Goal: Task Accomplishment & Management: Complete application form

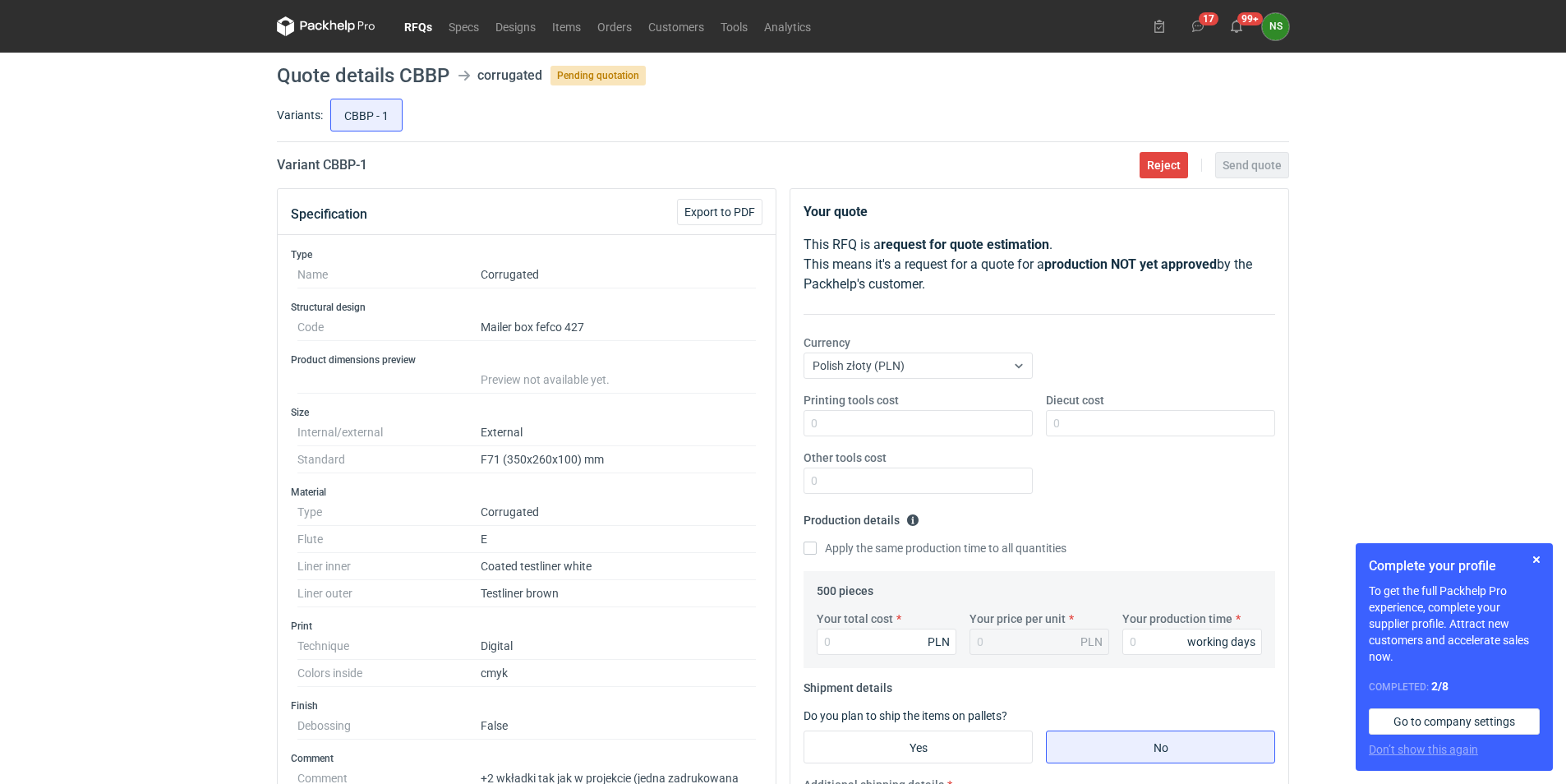
click at [348, 22] on icon at bounding box center [326, 26] width 99 height 20
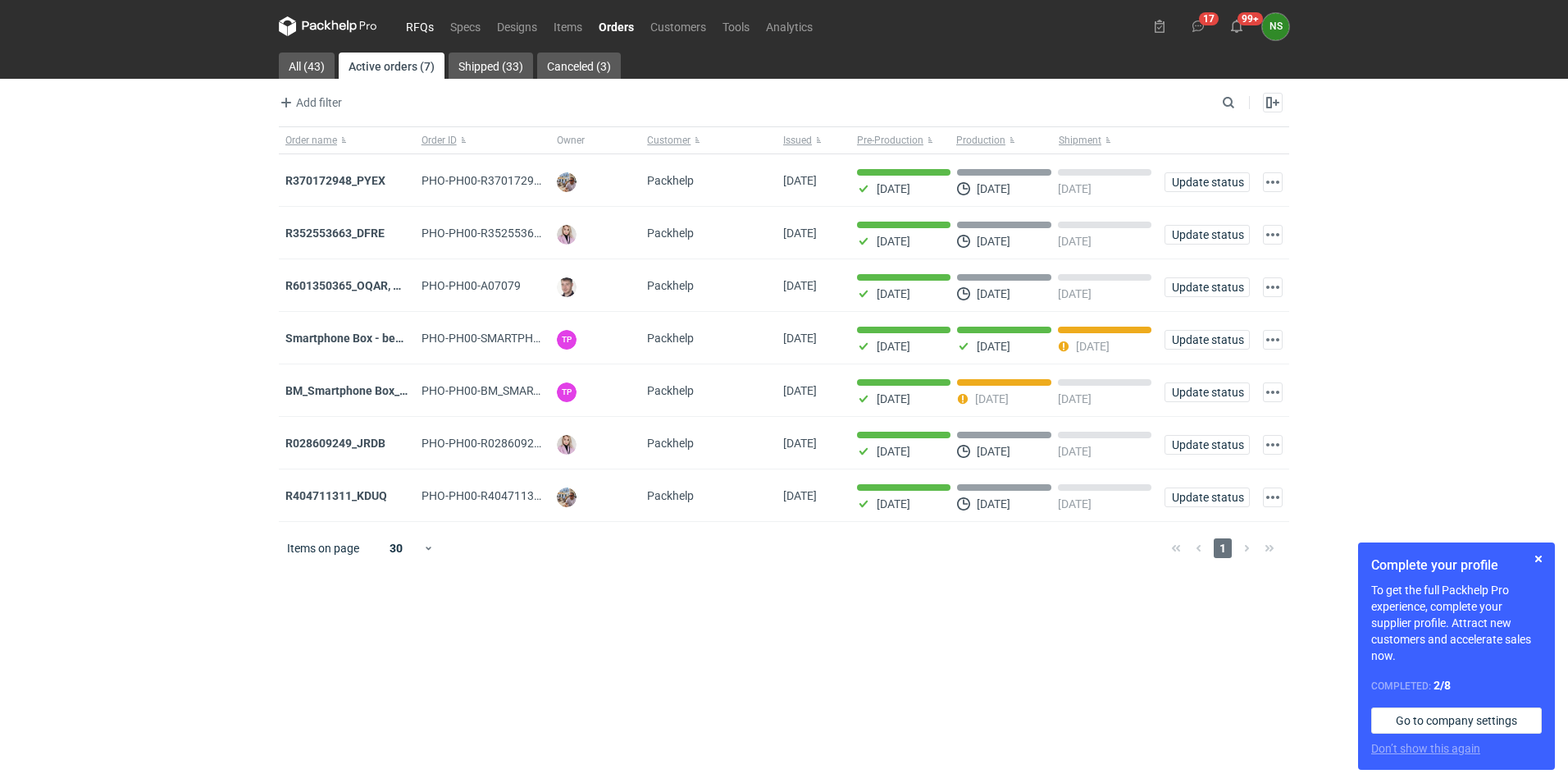
click at [420, 24] on link "RFQs" at bounding box center [419, 26] width 44 height 20
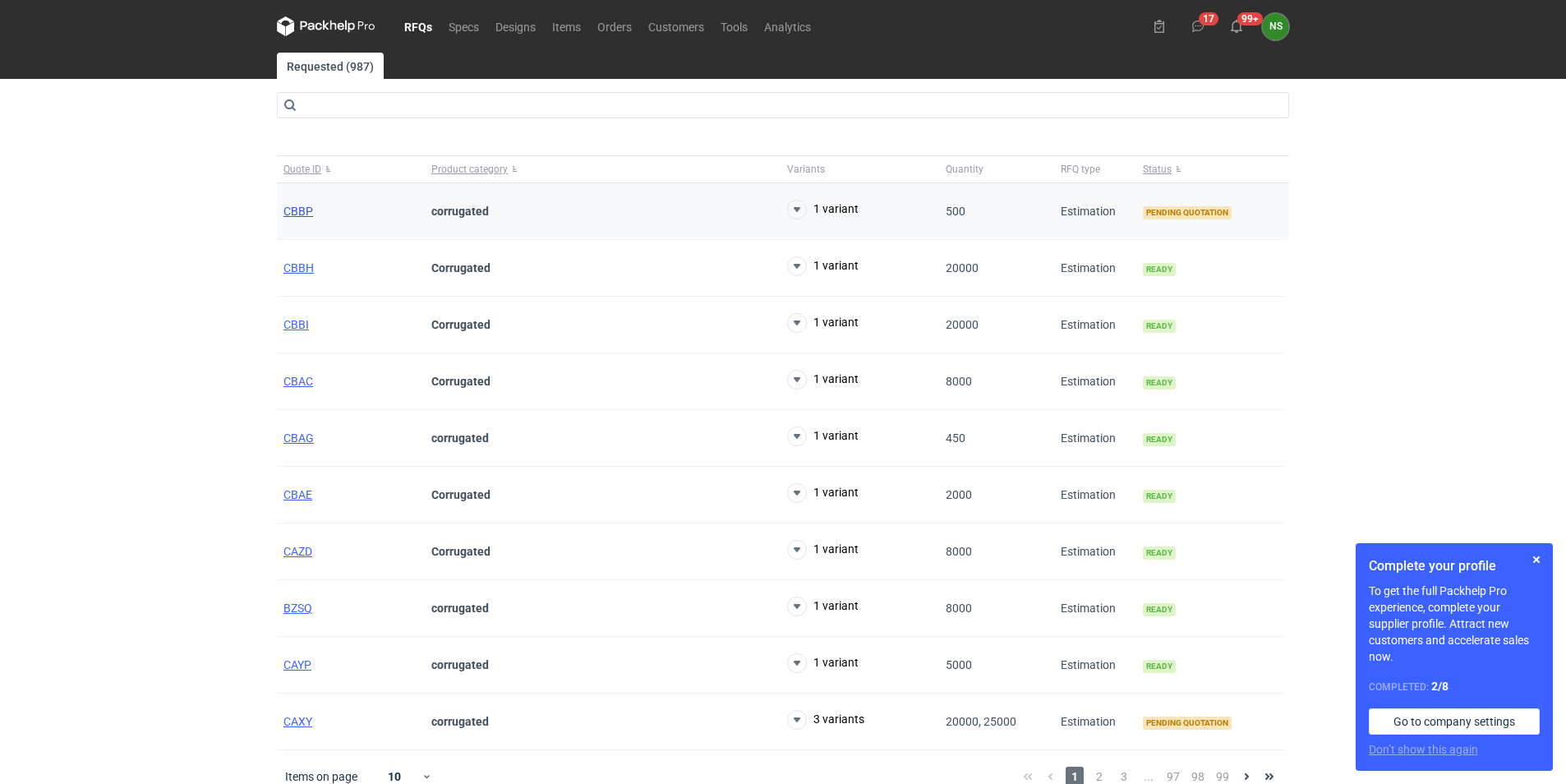
click at [307, 209] on span "CBBP" at bounding box center [299, 210] width 29 height 13
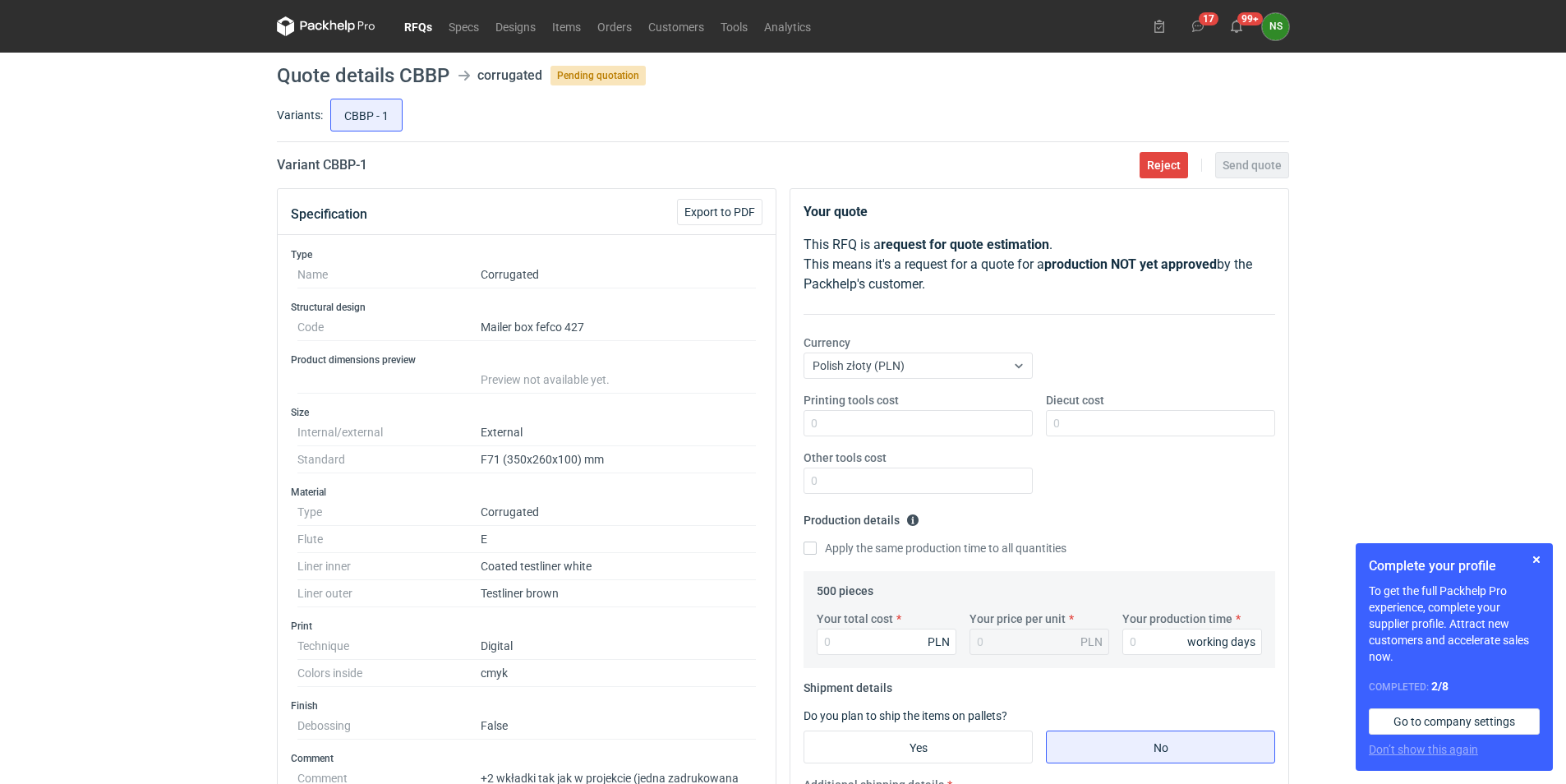
click at [413, 22] on link "RFQs" at bounding box center [418, 26] width 44 height 20
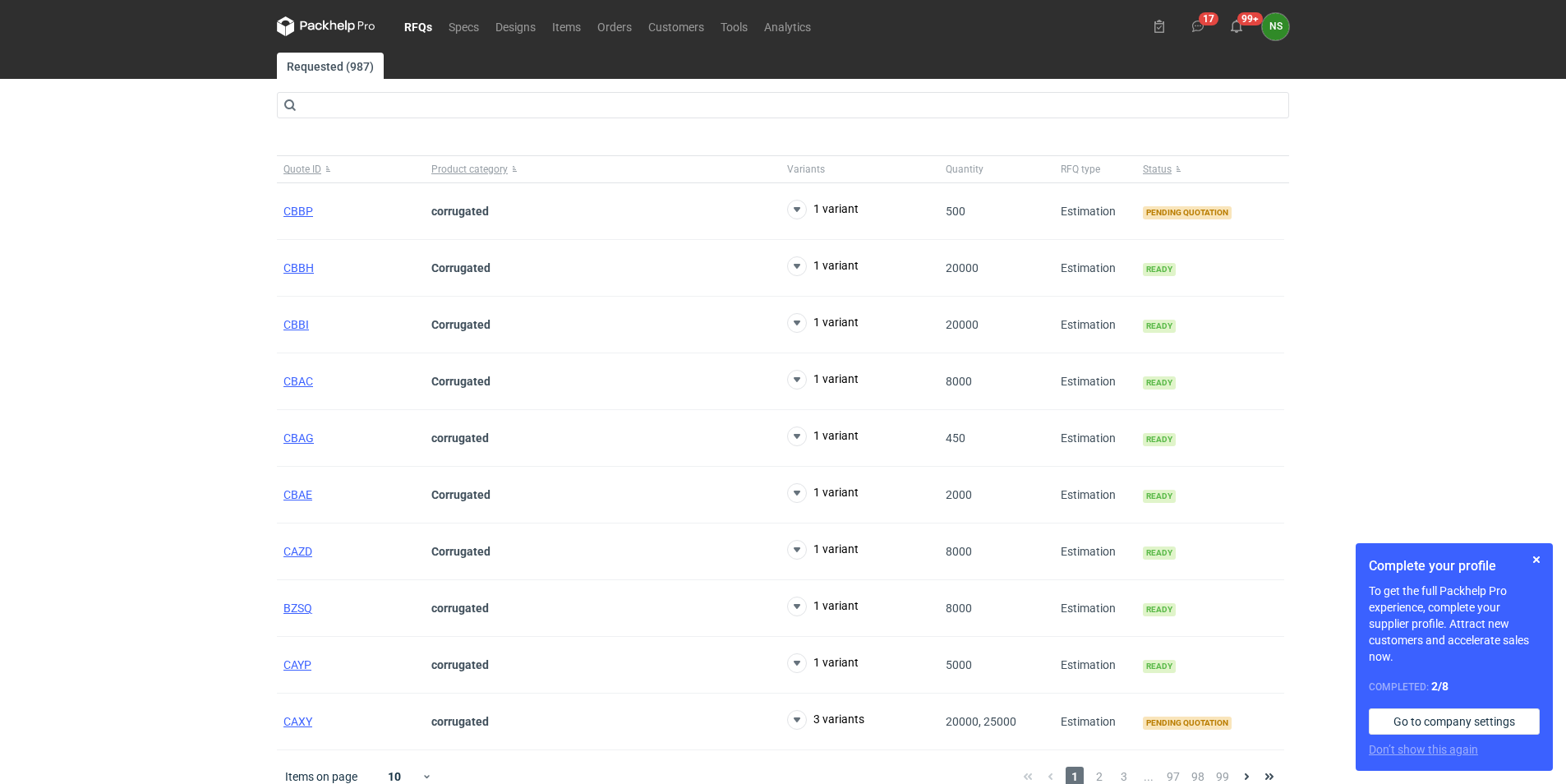
click at [421, 27] on link "RFQs" at bounding box center [418, 26] width 44 height 20
click at [297, 718] on span "CAXY" at bounding box center [298, 721] width 29 height 13
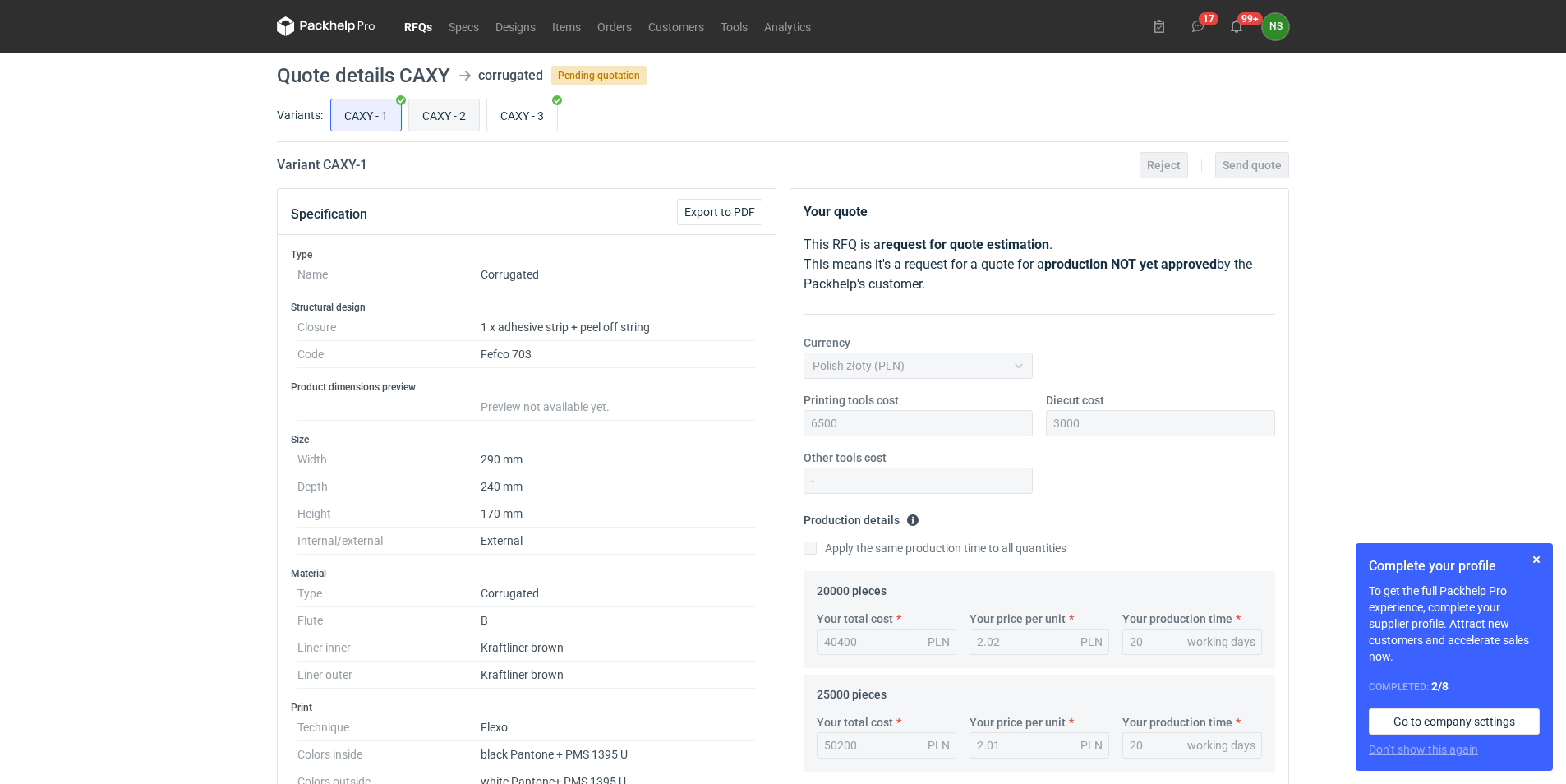
click at [459, 125] on input "CAXY - 2" at bounding box center [444, 115] width 70 height 31
radio input "true"
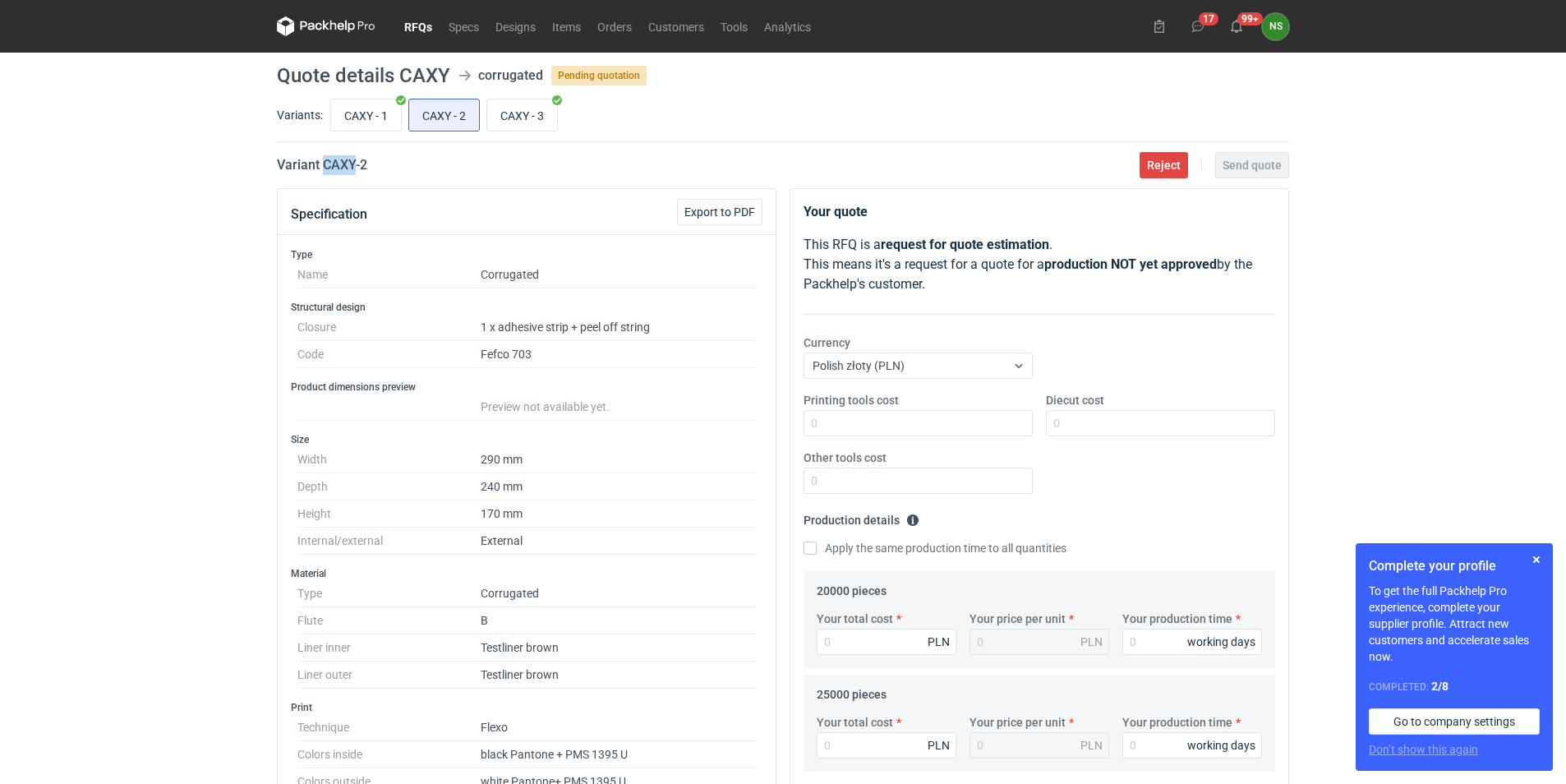
drag, startPoint x: 358, startPoint y: 165, endPoint x: 324, endPoint y: 162, distance: 34.1
click at [324, 162] on h2 "Variant CAXY - 2" at bounding box center [322, 164] width 90 height 20
copy h2 "CAXY"
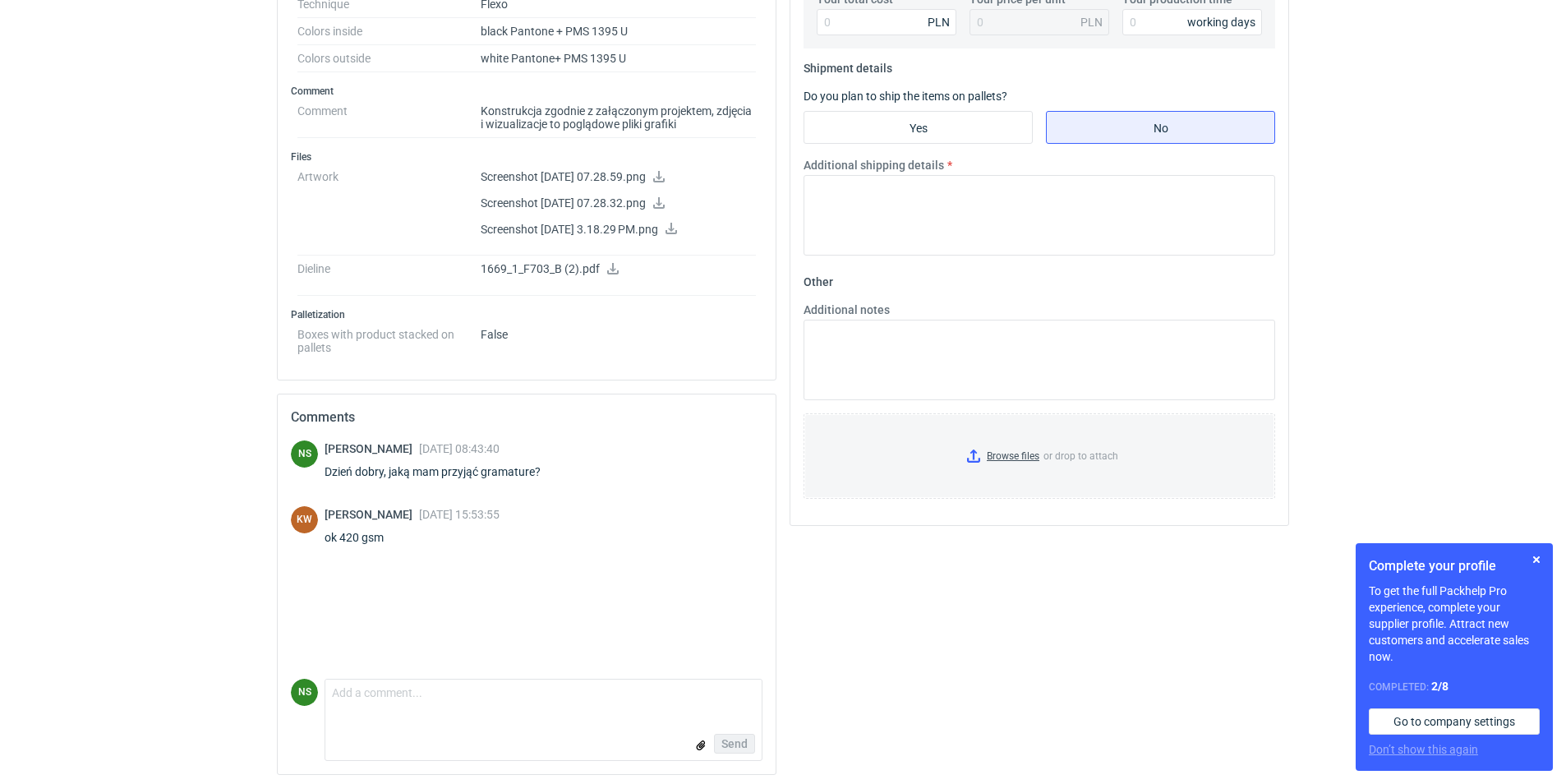
scroll to position [724, 0]
click at [996, 698] on div "Your quote This RFQ is a request for quote estimation . This means it's a reque…" at bounding box center [1040, 125] width 512 height 1322
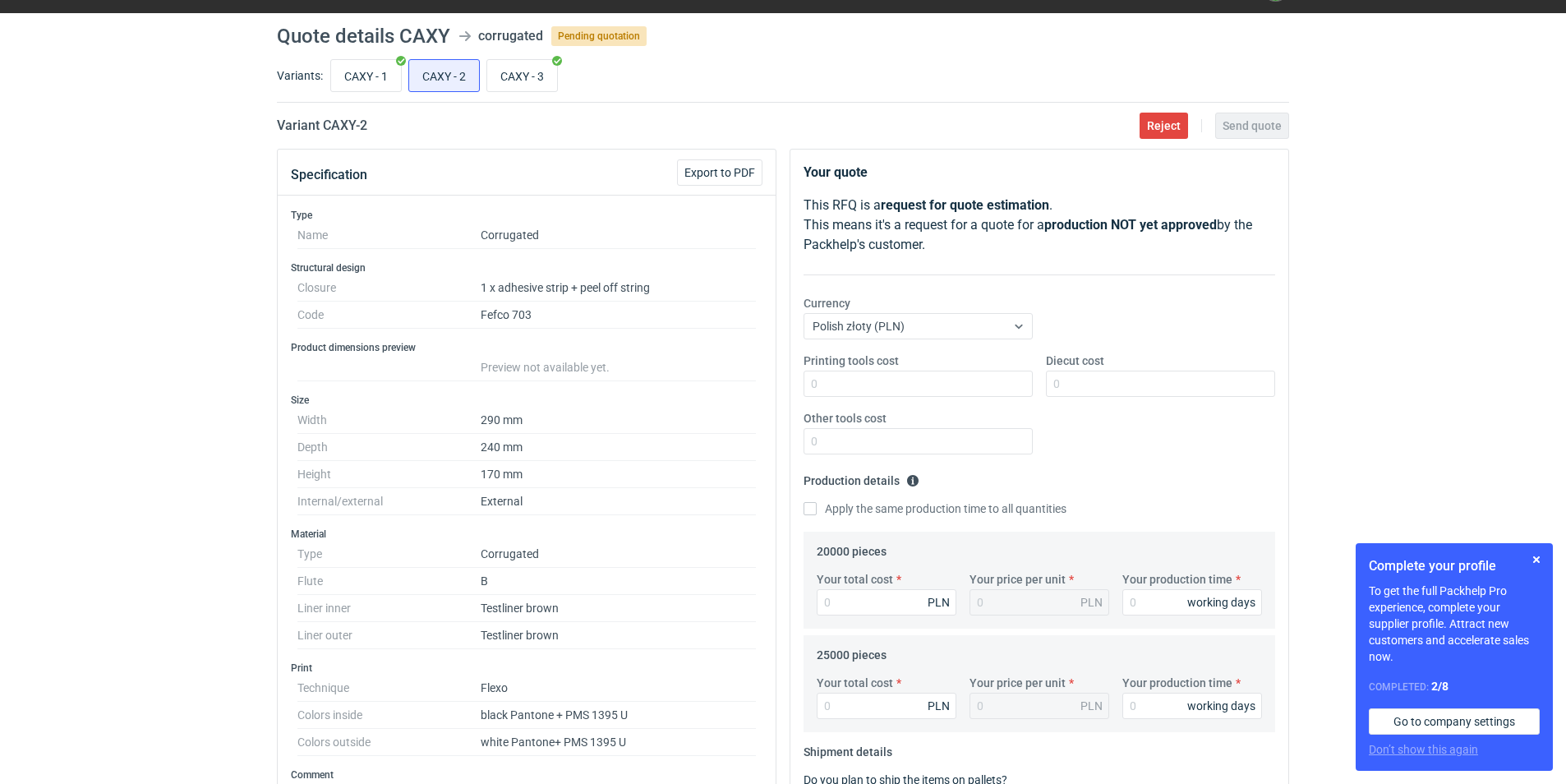
scroll to position [35, 0]
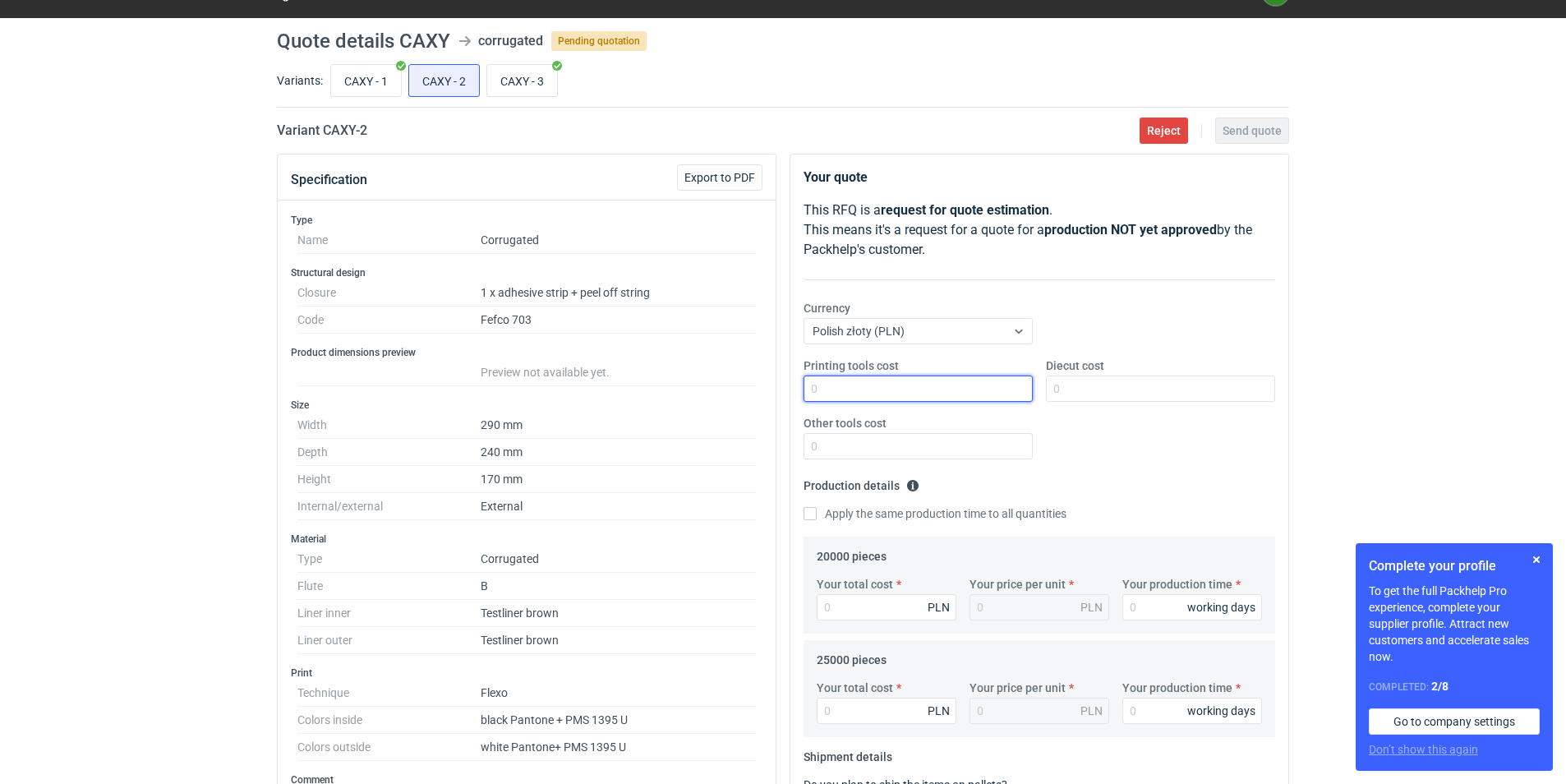
click at [882, 387] on input "Printing tools cost" at bounding box center [918, 389] width 229 height 26
click at [365, 80] on input "CAXY - 1" at bounding box center [366, 80] width 70 height 31
radio input "true"
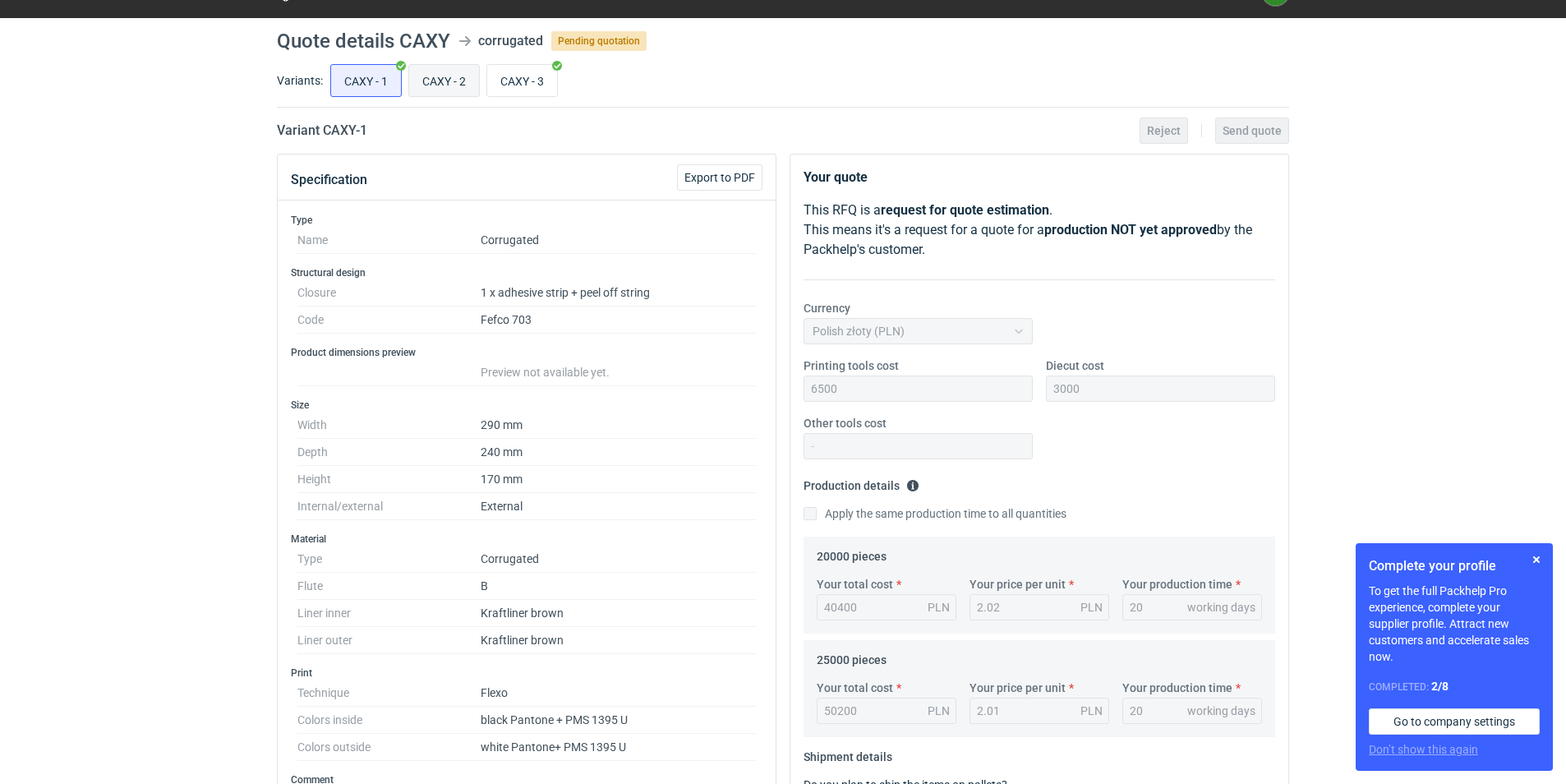
click at [447, 84] on input "CAXY - 2" at bounding box center [444, 80] width 70 height 31
radio input "true"
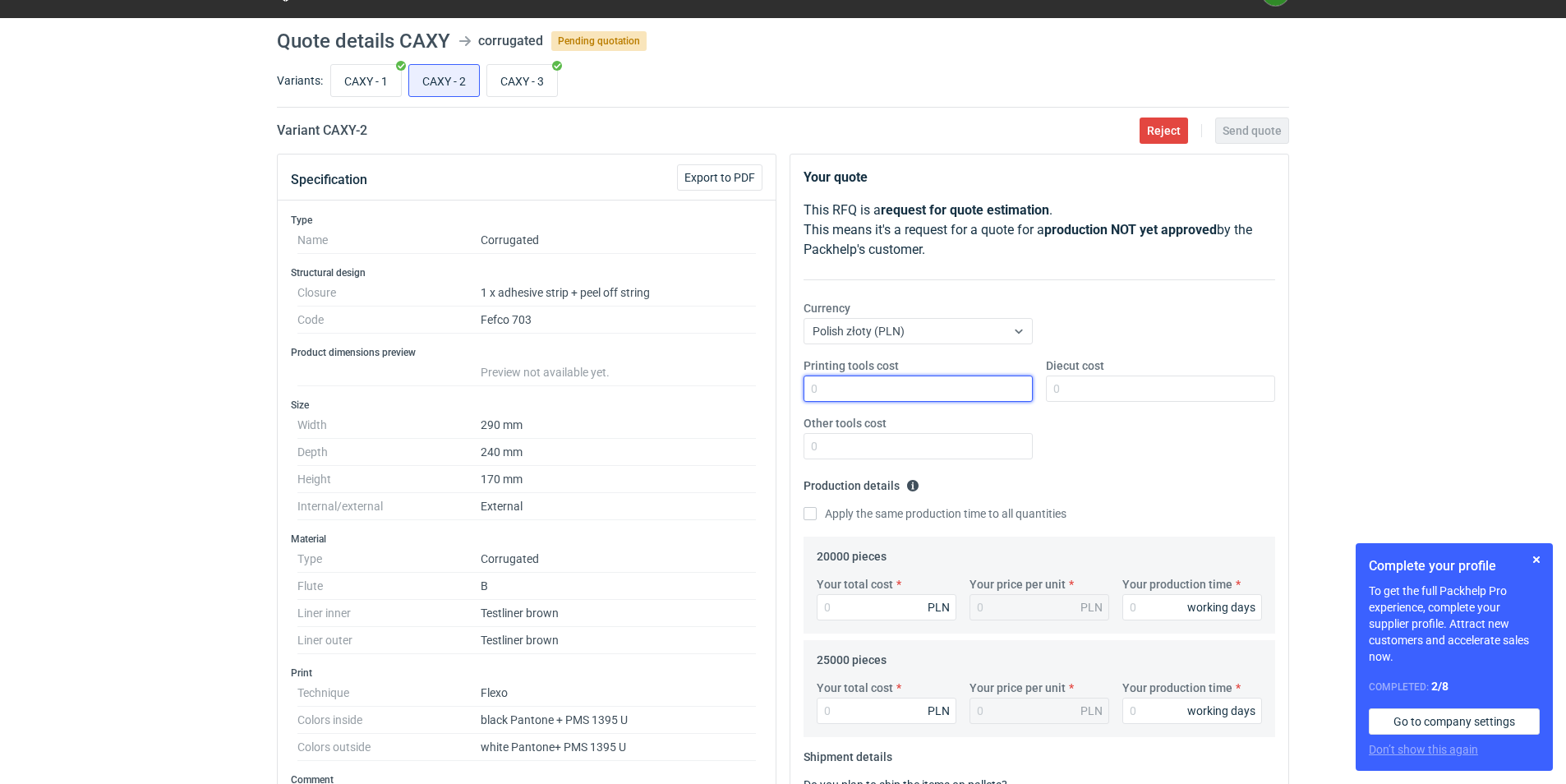
click at [880, 389] on input "Printing tools cost" at bounding box center [918, 389] width 229 height 26
type input "6500"
type input "300"
type input "0"
click at [884, 606] on input "Your total cost" at bounding box center [886, 607] width 139 height 26
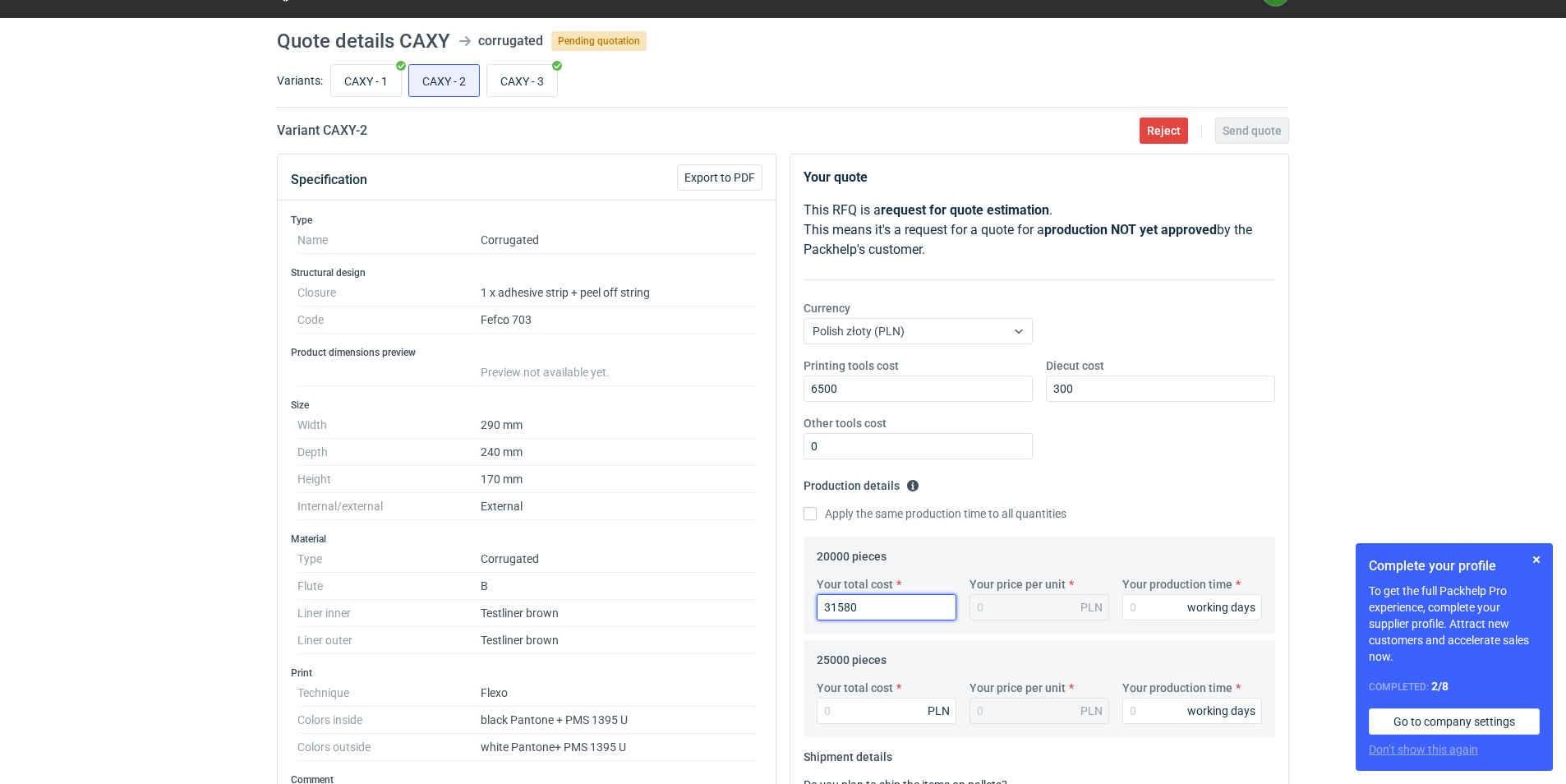
type input "31580"
type input "1.58"
type input "10"
click at [843, 710] on input "Your total cost" at bounding box center [886, 710] width 139 height 26
type input "391"
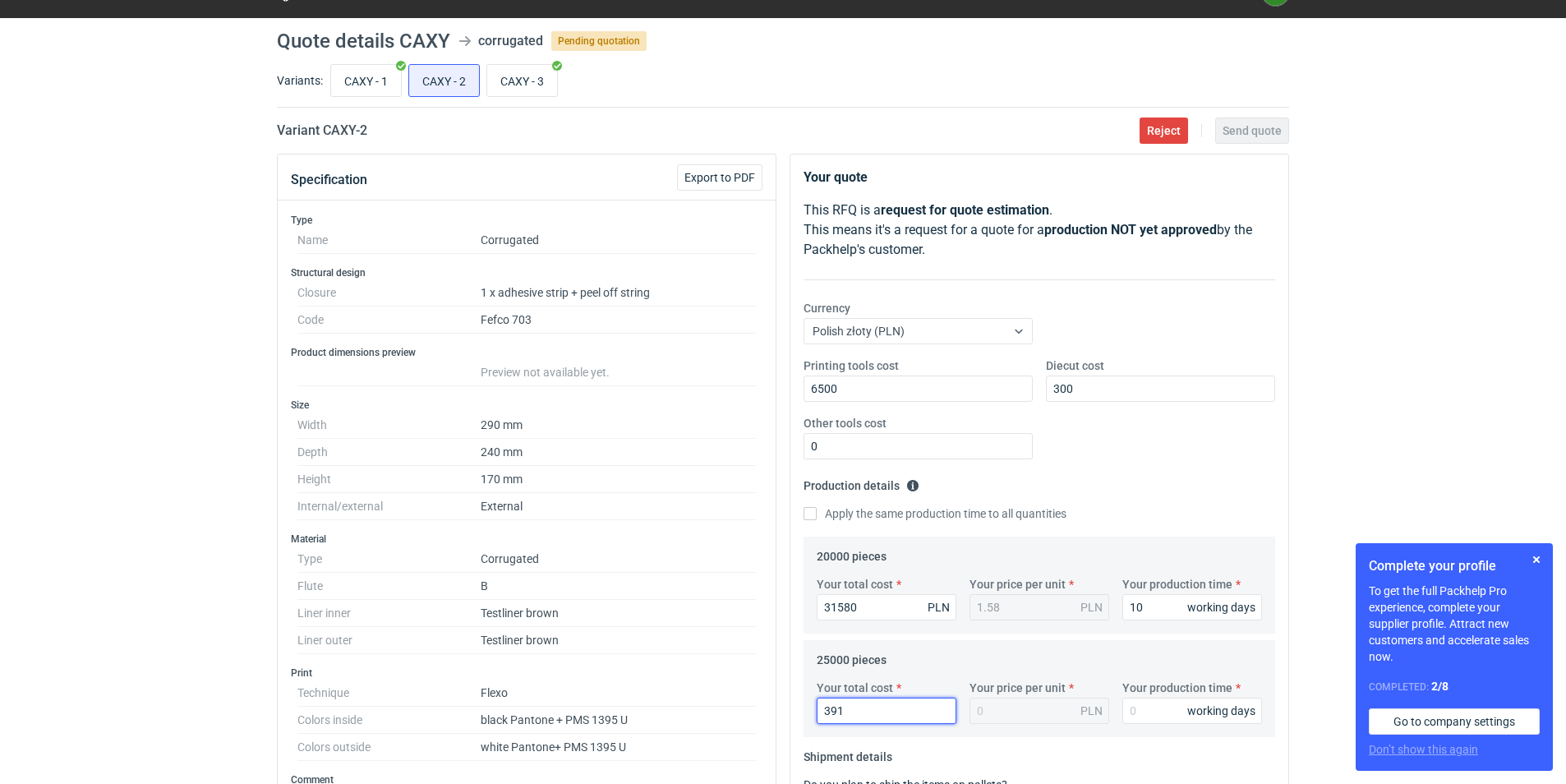
type input "0.02"
type input "39195"
type input "1.57"
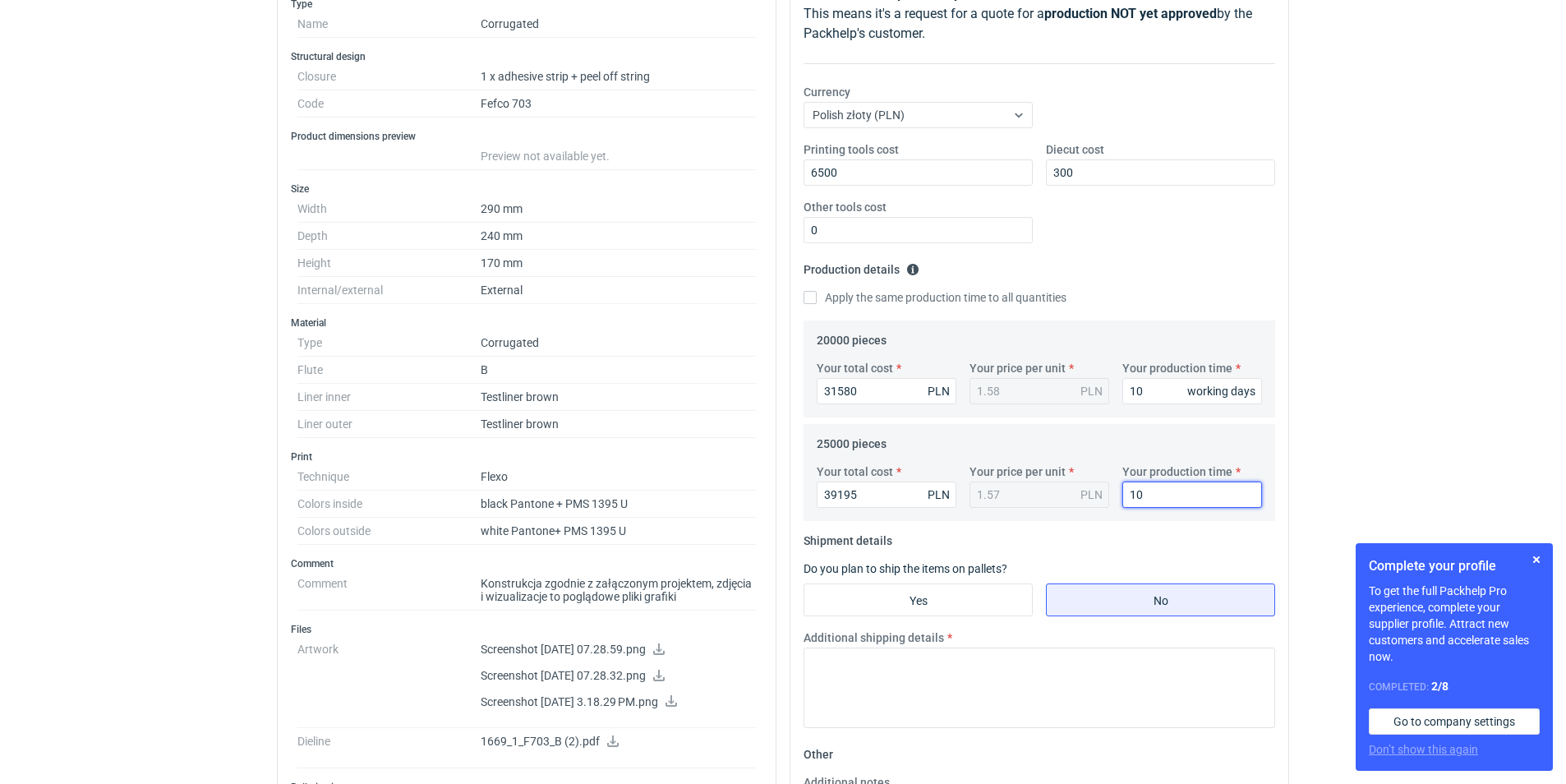
scroll to position [411, 0]
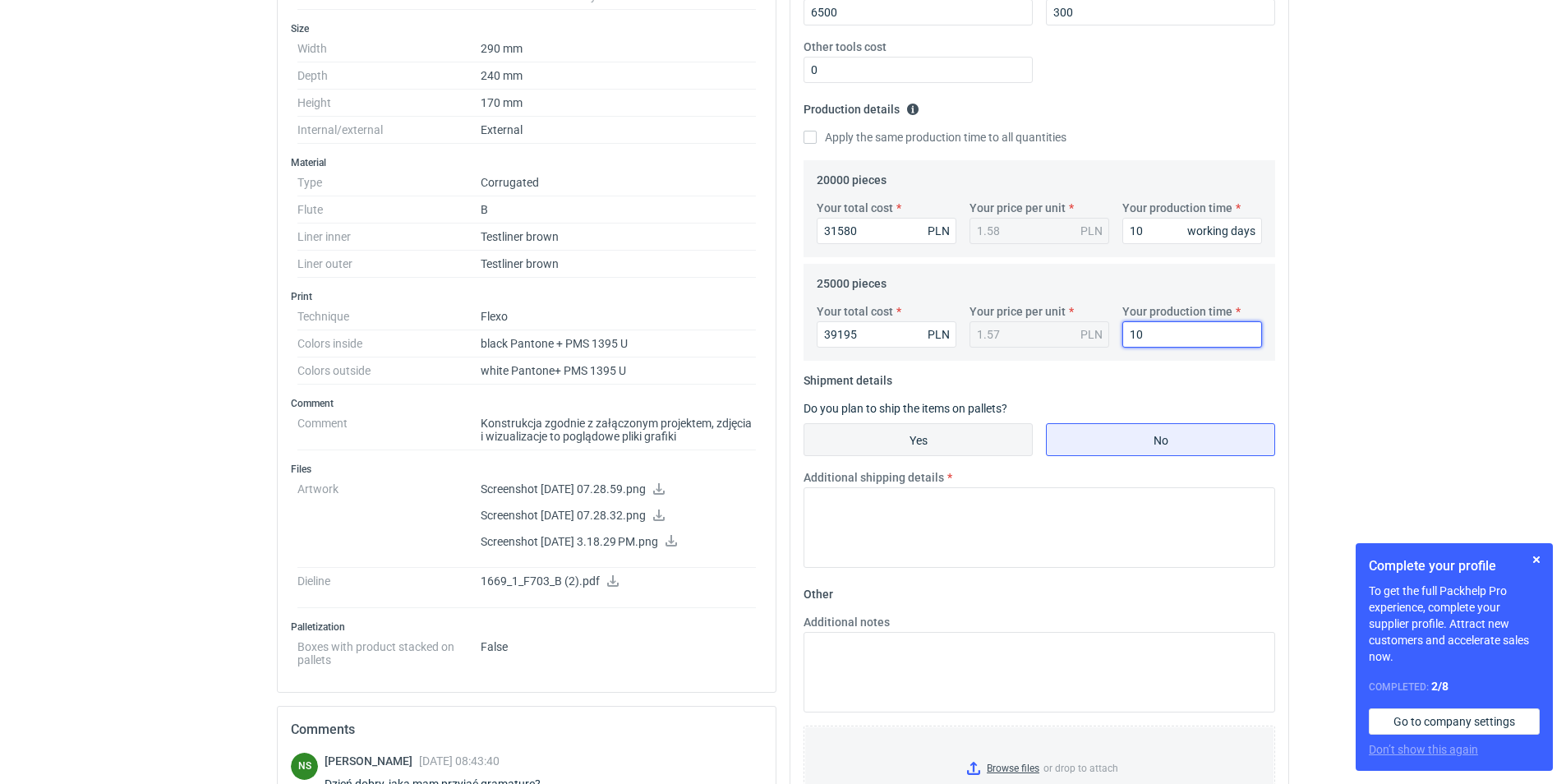
type input "10"
click at [961, 447] on input "Yes" at bounding box center [918, 440] width 228 height 31
radio input "true"
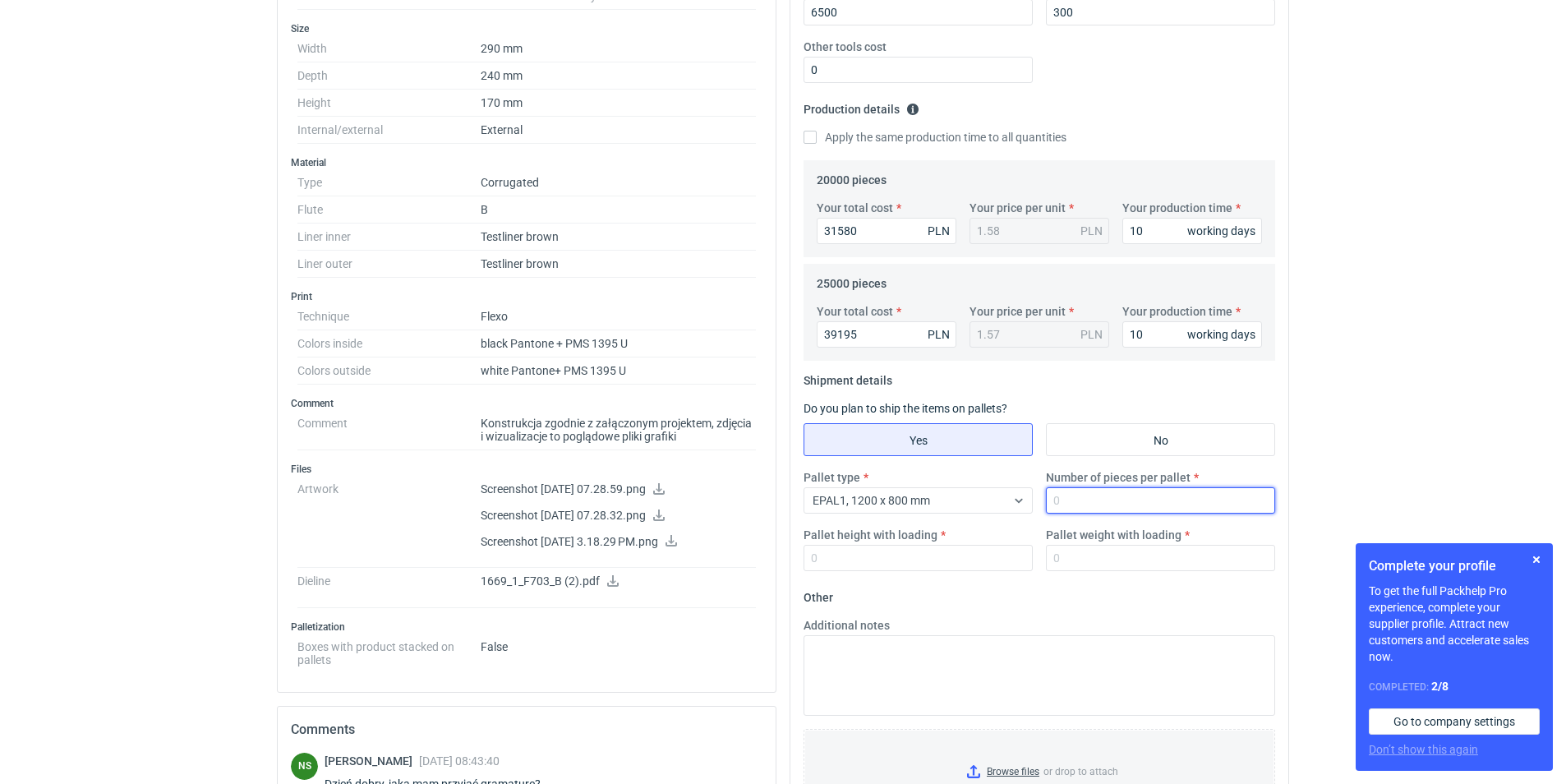
click at [1050, 498] on input "Number of pieces per pallet" at bounding box center [1160, 500] width 229 height 26
type input "640"
click at [816, 559] on input "Pallet height with loading" at bounding box center [918, 557] width 229 height 26
type input "1800"
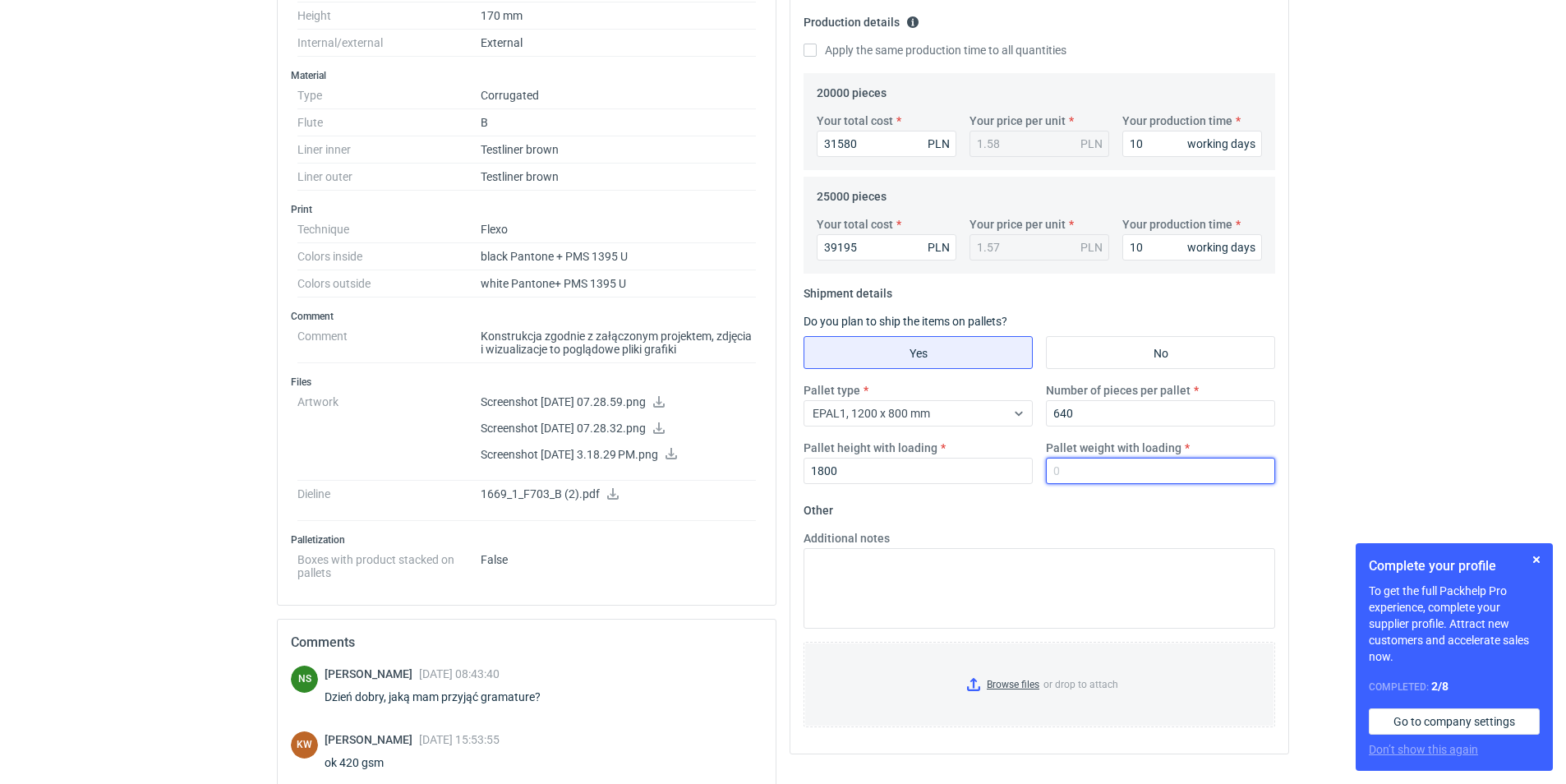
scroll to position [559, 0]
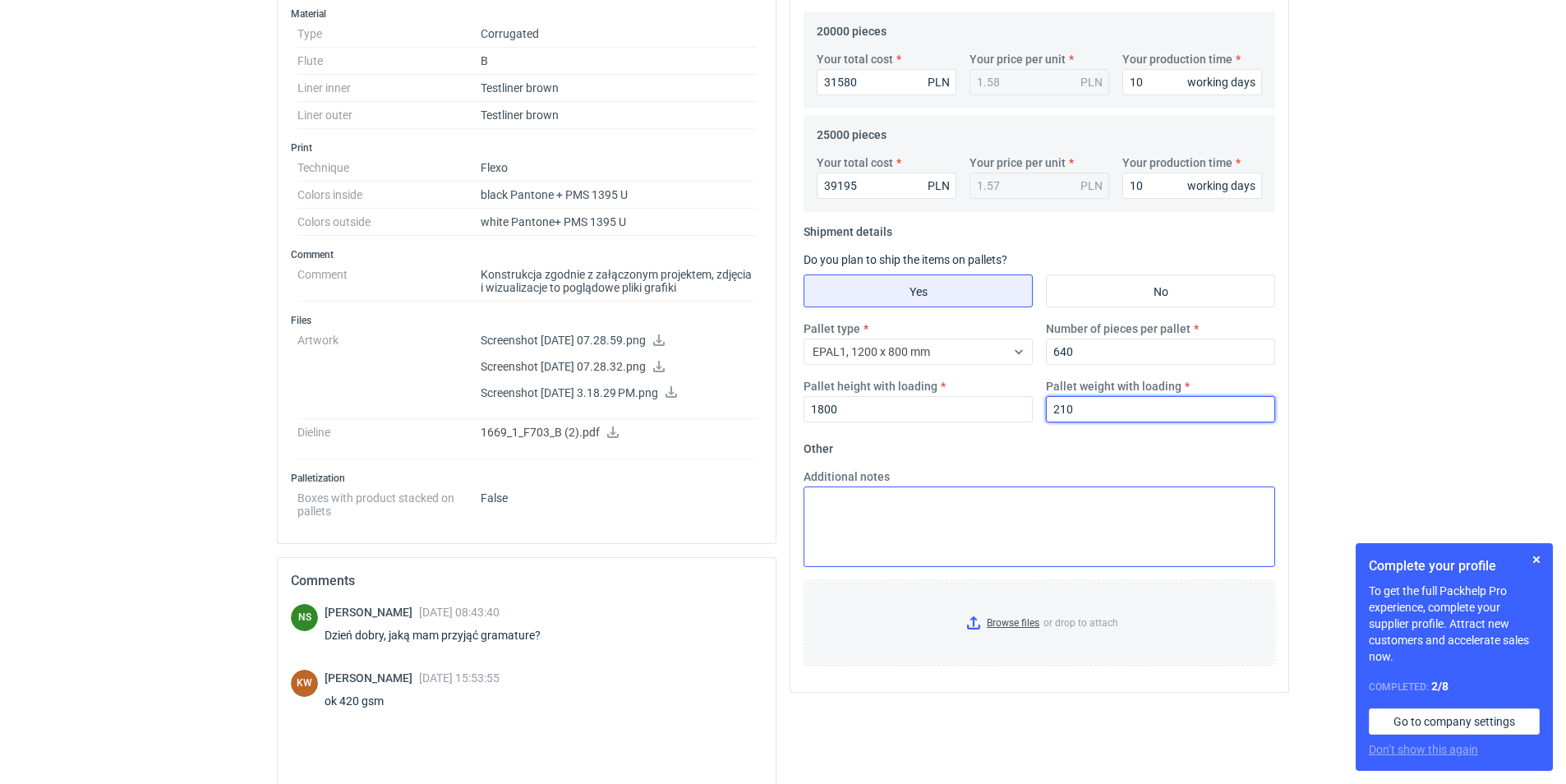
type input "210"
click at [858, 501] on textarea "Additional notes" at bounding box center [1039, 526] width 472 height 80
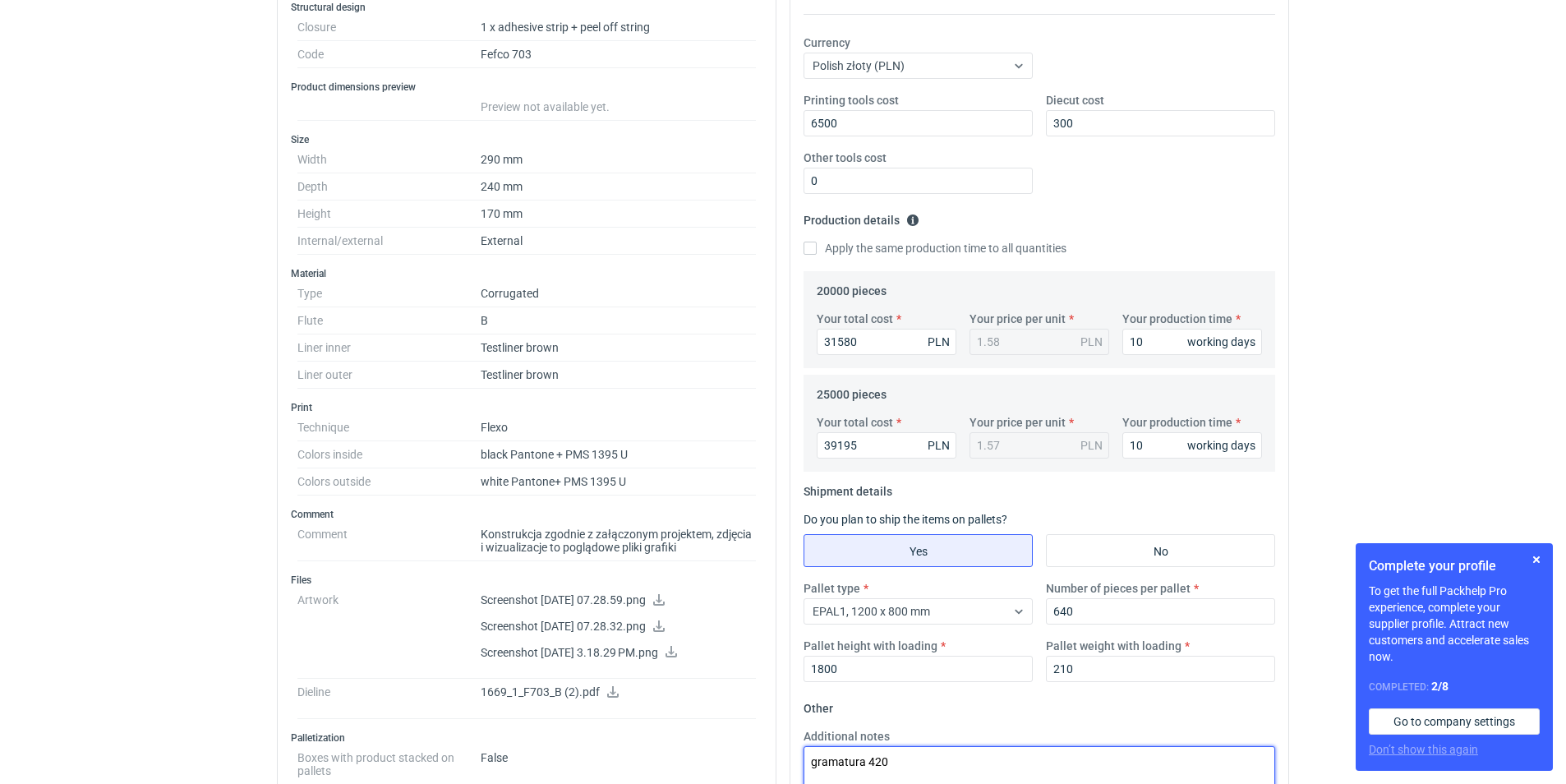
scroll to position [296, 0]
type textarea "gramatura 420"
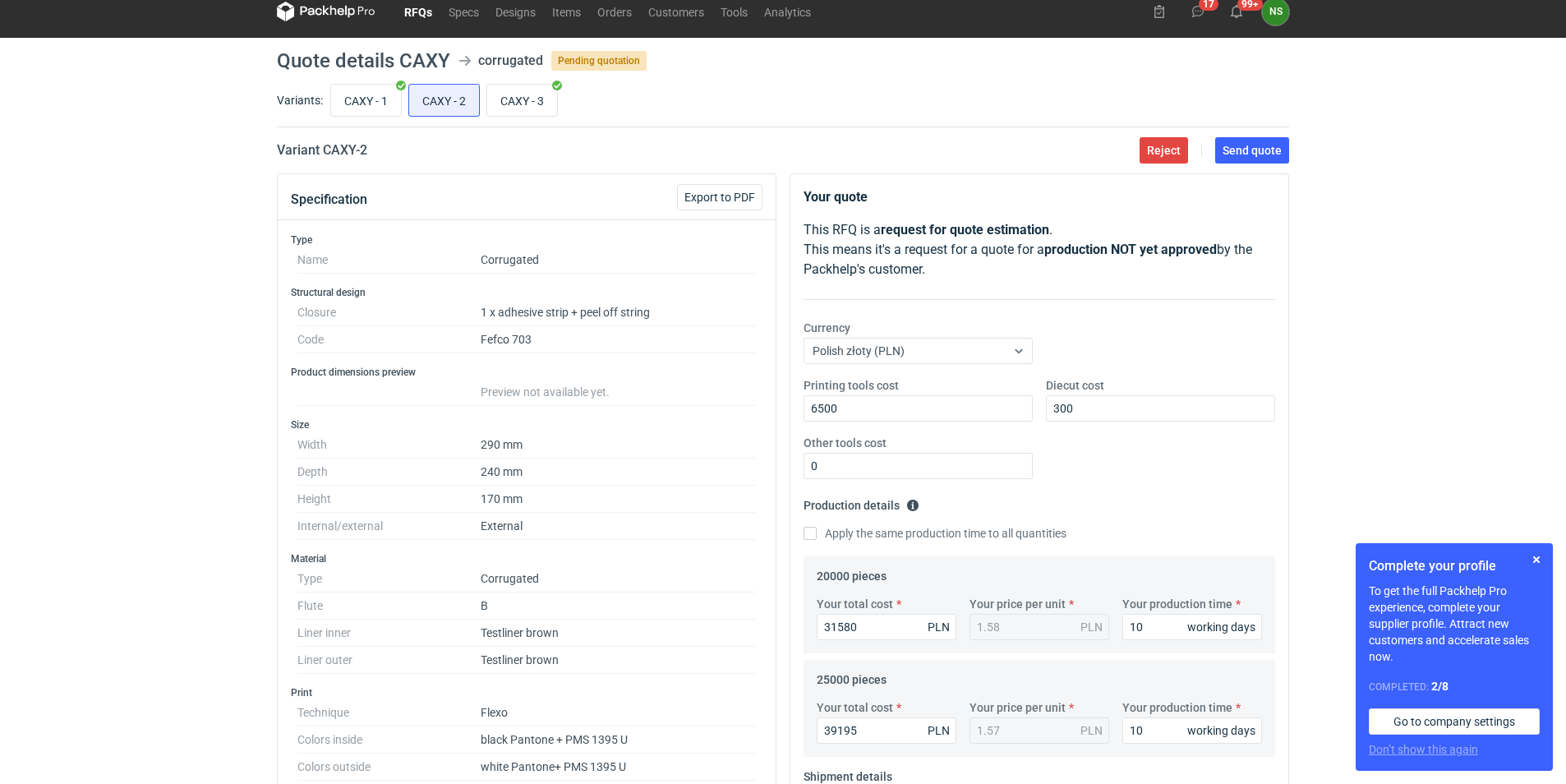
scroll to position [0, 0]
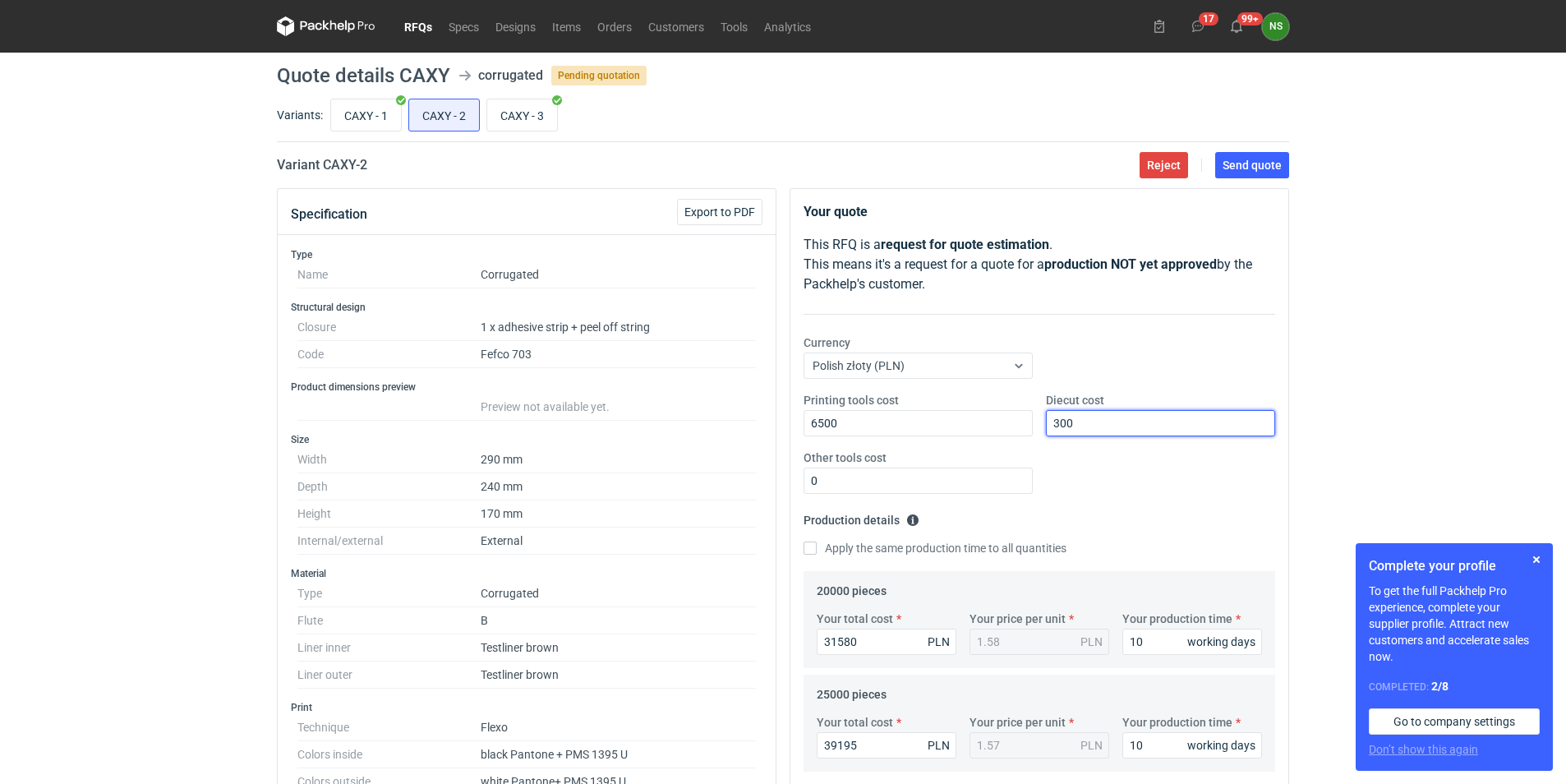
click at [1072, 427] on input "300" at bounding box center [1160, 423] width 229 height 26
type input "3000"
click at [1252, 166] on span "Send quote" at bounding box center [1253, 164] width 59 height 11
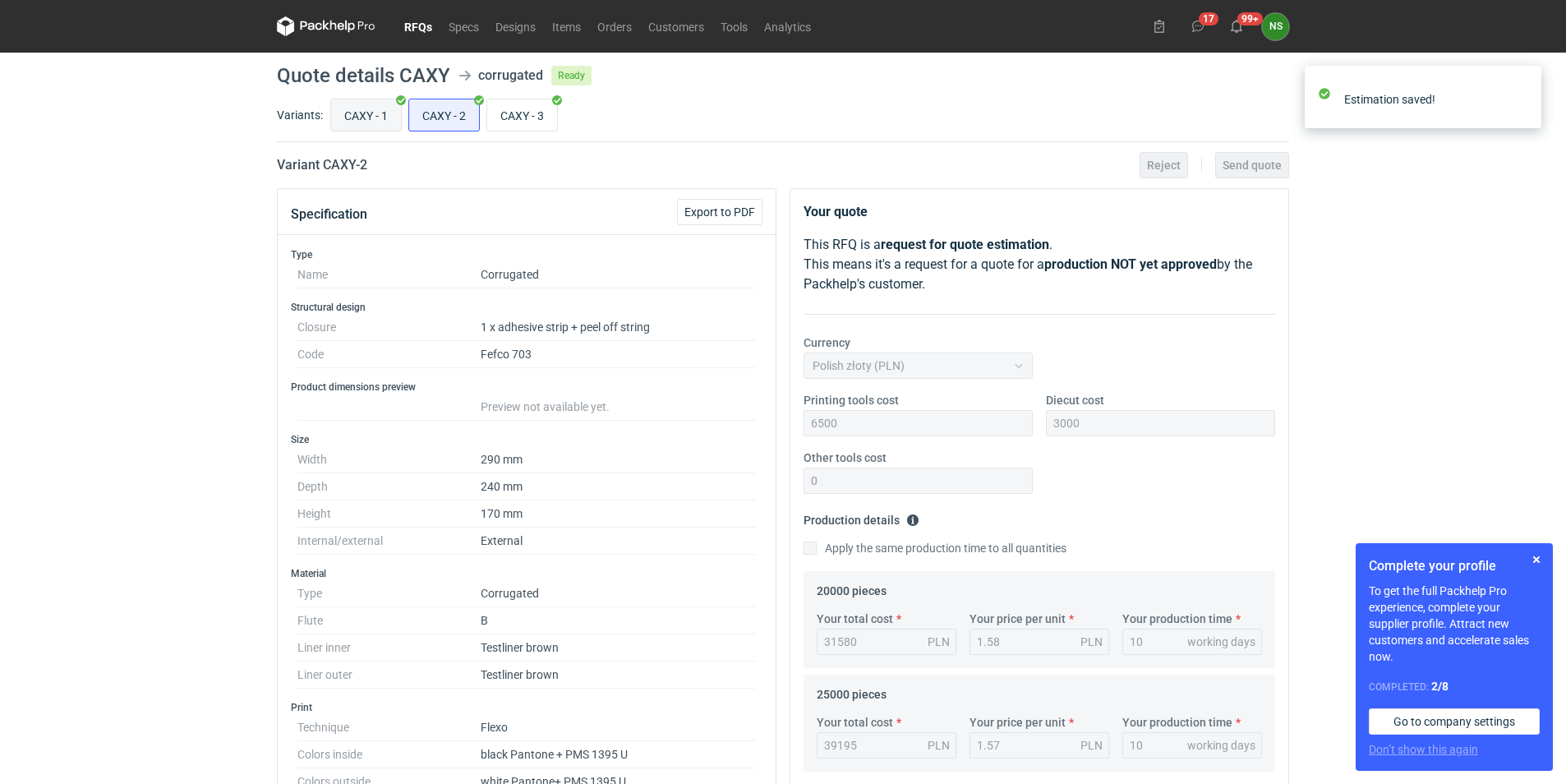
click at [350, 109] on input "CAXY - 1" at bounding box center [366, 115] width 70 height 31
radio input "true"
click at [431, 119] on input "CAXY - 2" at bounding box center [444, 115] width 70 height 31
radio input "true"
click at [351, 115] on input "CAXY - 1" at bounding box center [366, 115] width 70 height 31
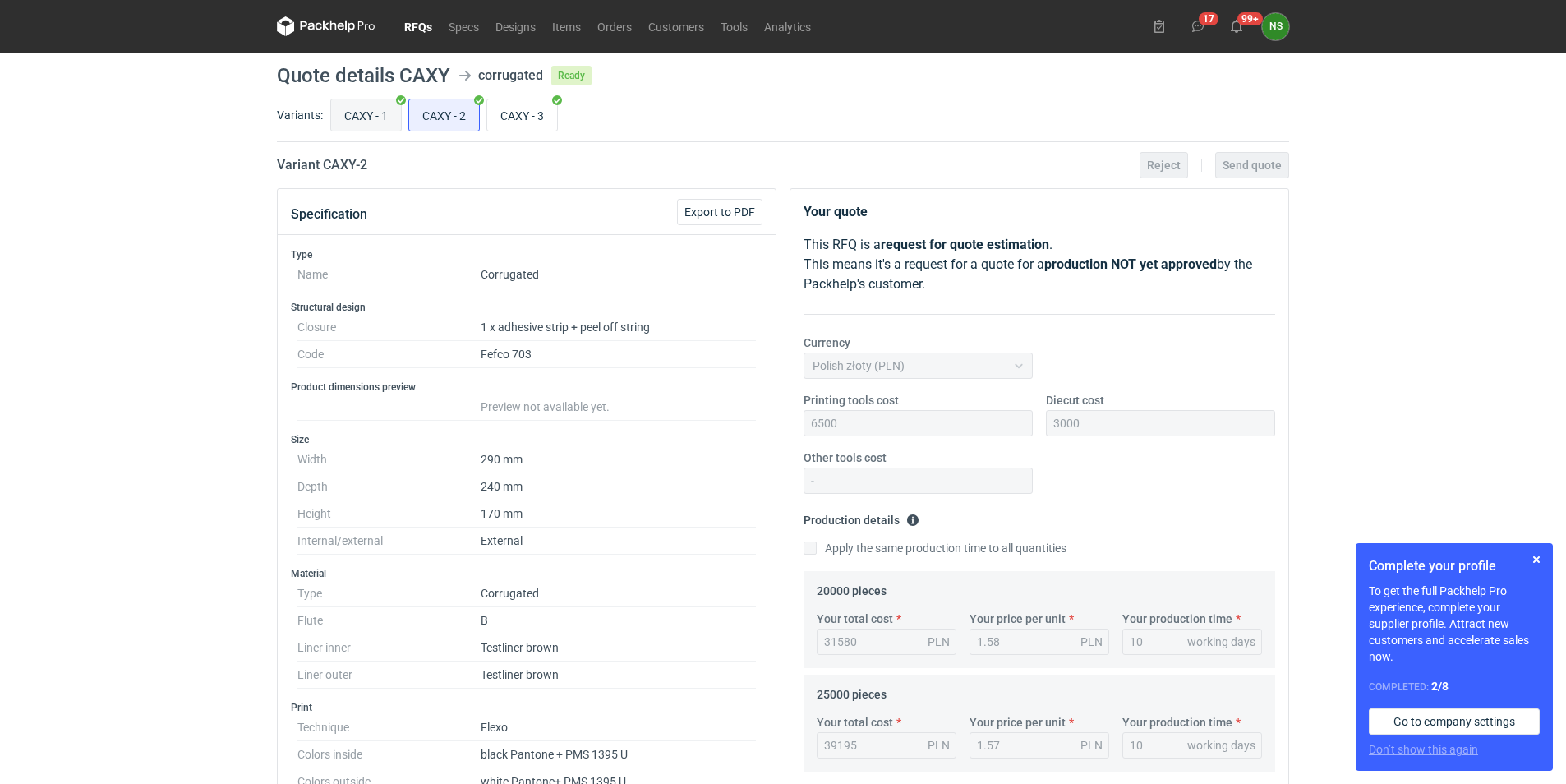
radio input "true"
click at [415, 29] on link "RFQs" at bounding box center [418, 26] width 44 height 20
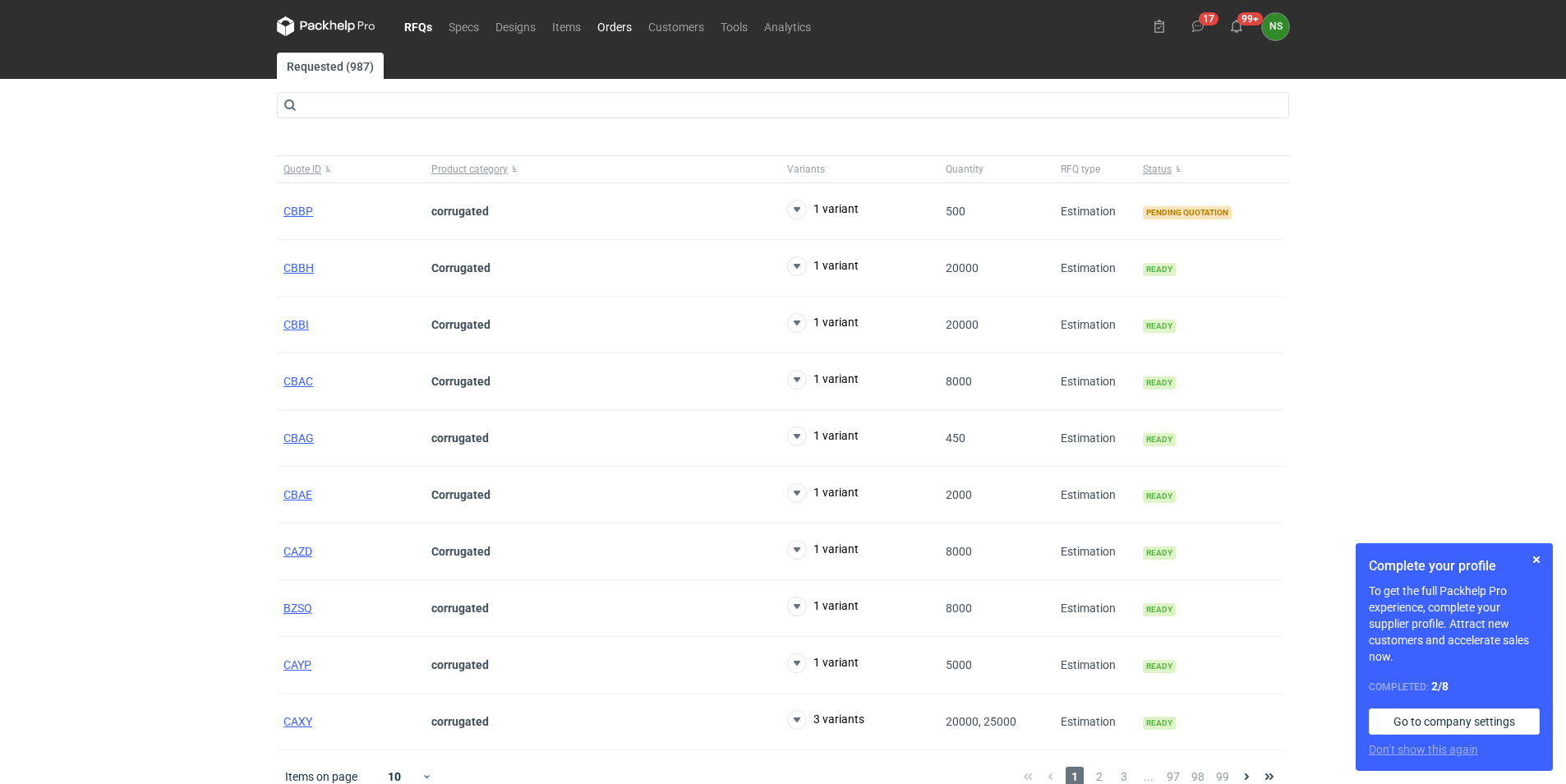
click at [618, 24] on link "Orders" at bounding box center [615, 26] width 51 height 20
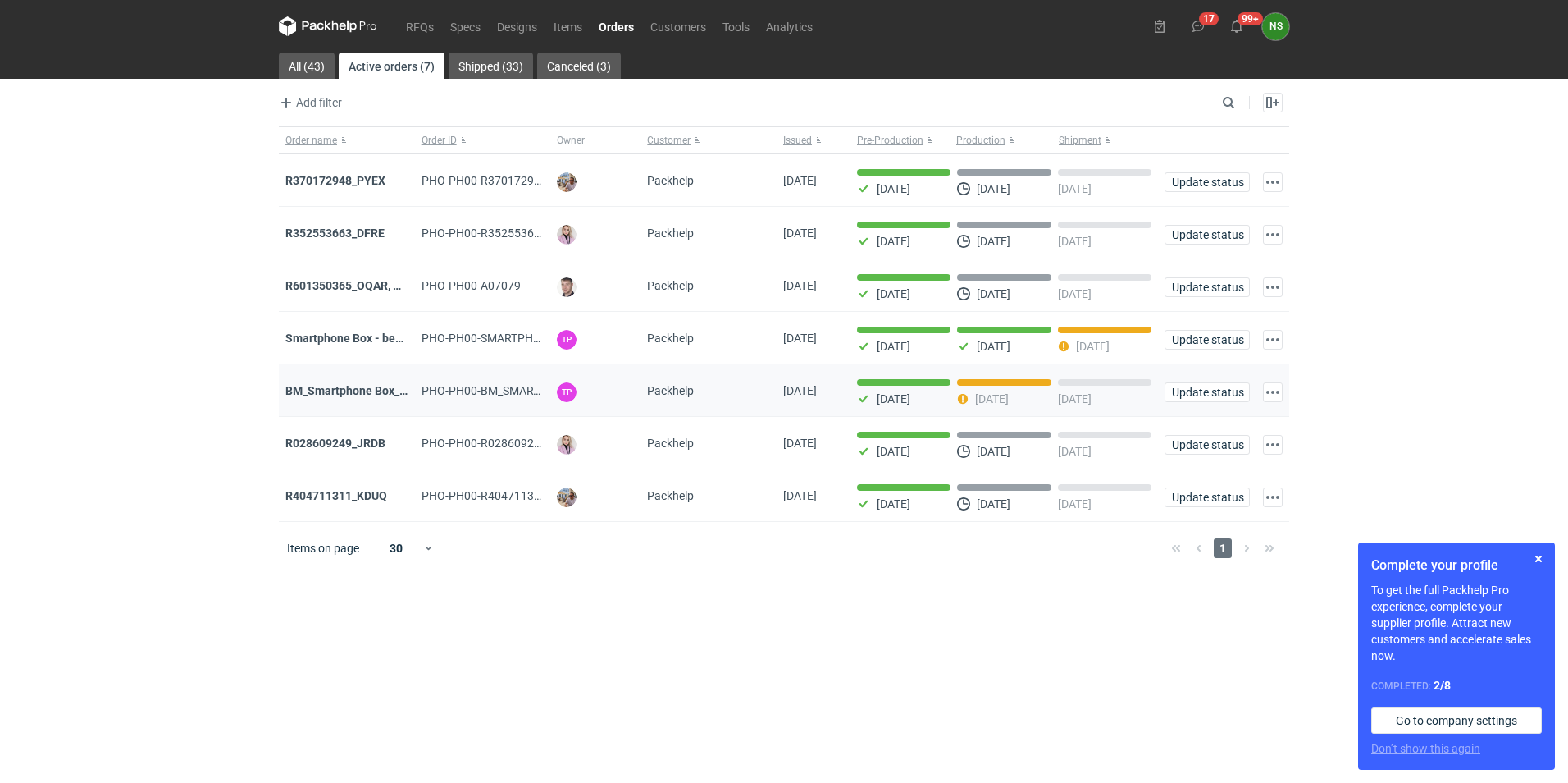
click at [366, 392] on strong "BM_Smartphone Box_stock_05" at bounding box center [365, 390] width 160 height 13
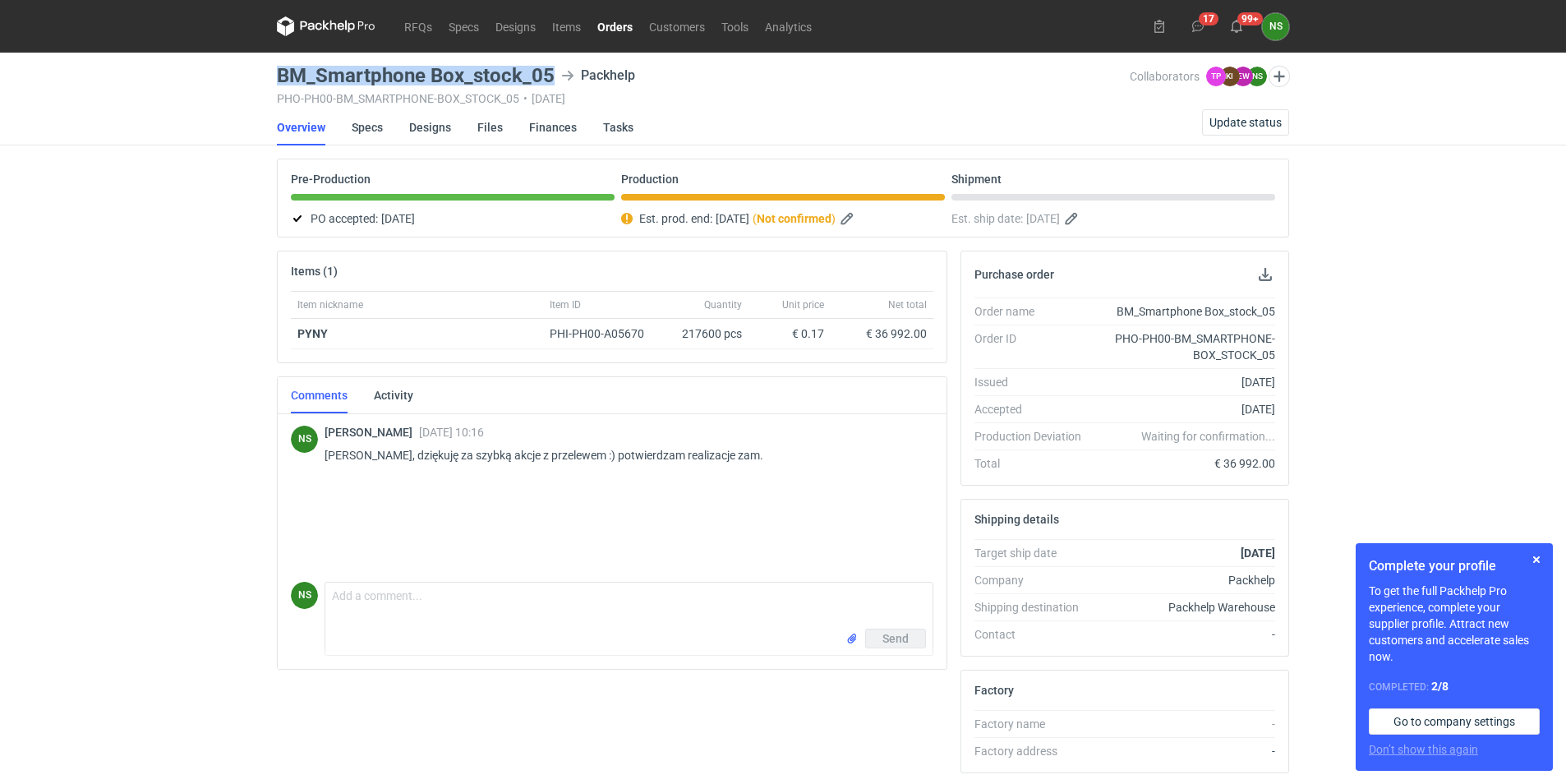
drag, startPoint x: 551, startPoint y: 75, endPoint x: 255, endPoint y: 73, distance: 296.0
click at [255, 73] on div "RFQs Specs Designs Items Orders Customers Tools Analytics 17 99+ NS [PERSON_NAM…" at bounding box center [783, 392] width 1566 height 784
click at [615, 30] on link "Orders" at bounding box center [615, 26] width 52 height 20
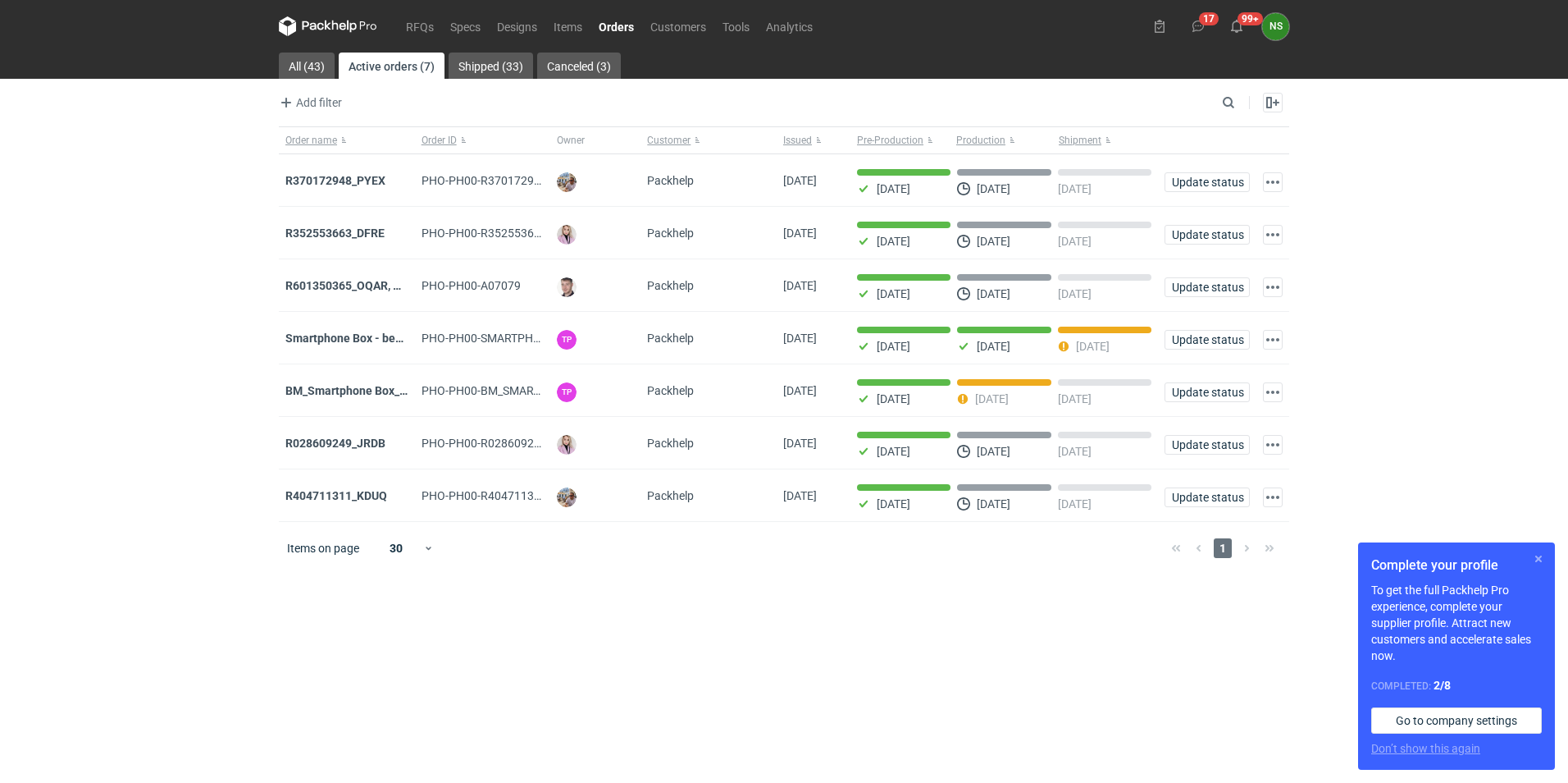
click at [1540, 559] on button "button" at bounding box center [1538, 558] width 20 height 20
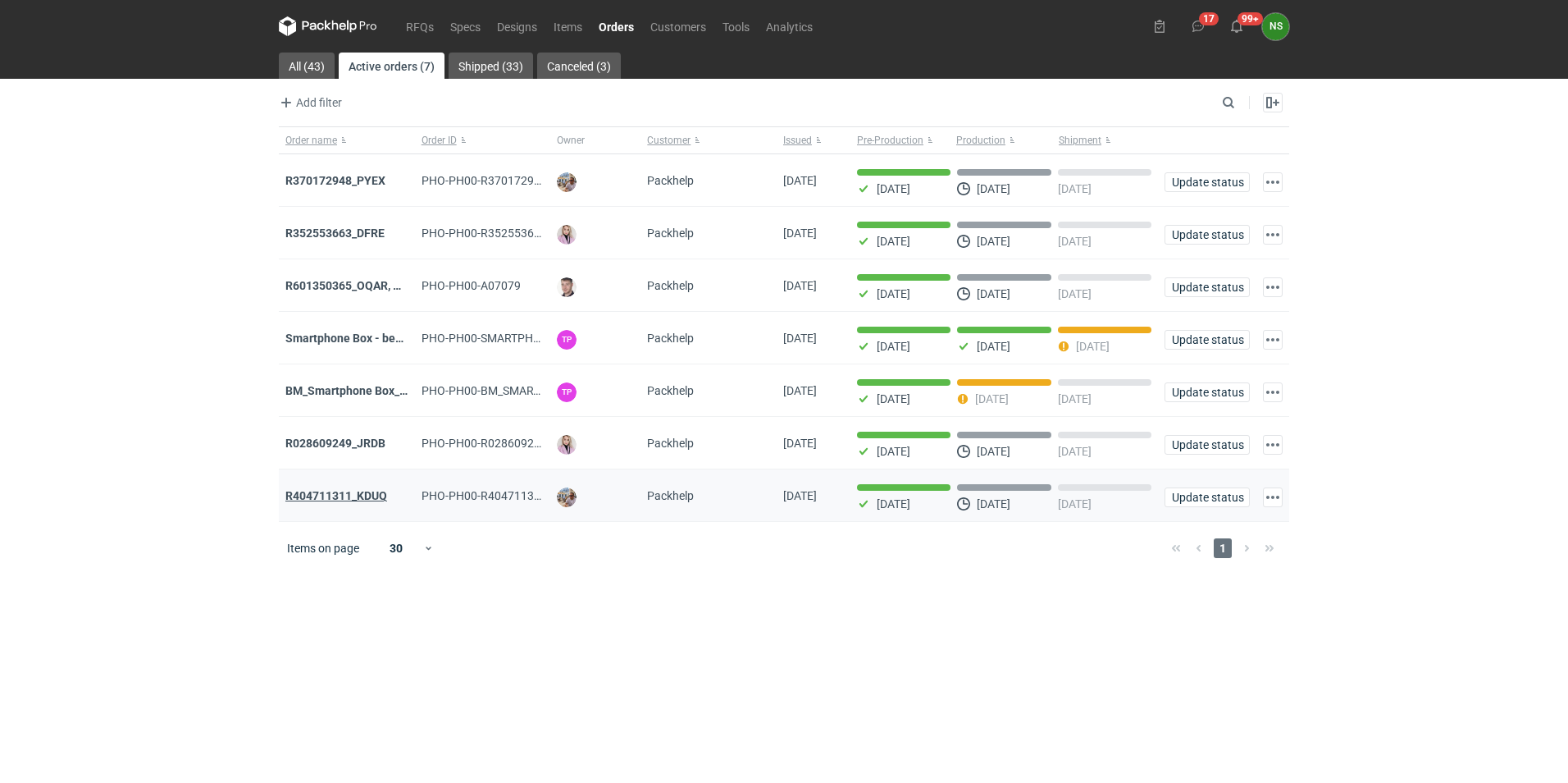
click at [352, 500] on strong "R404711311_KDUQ" at bounding box center [336, 495] width 102 height 13
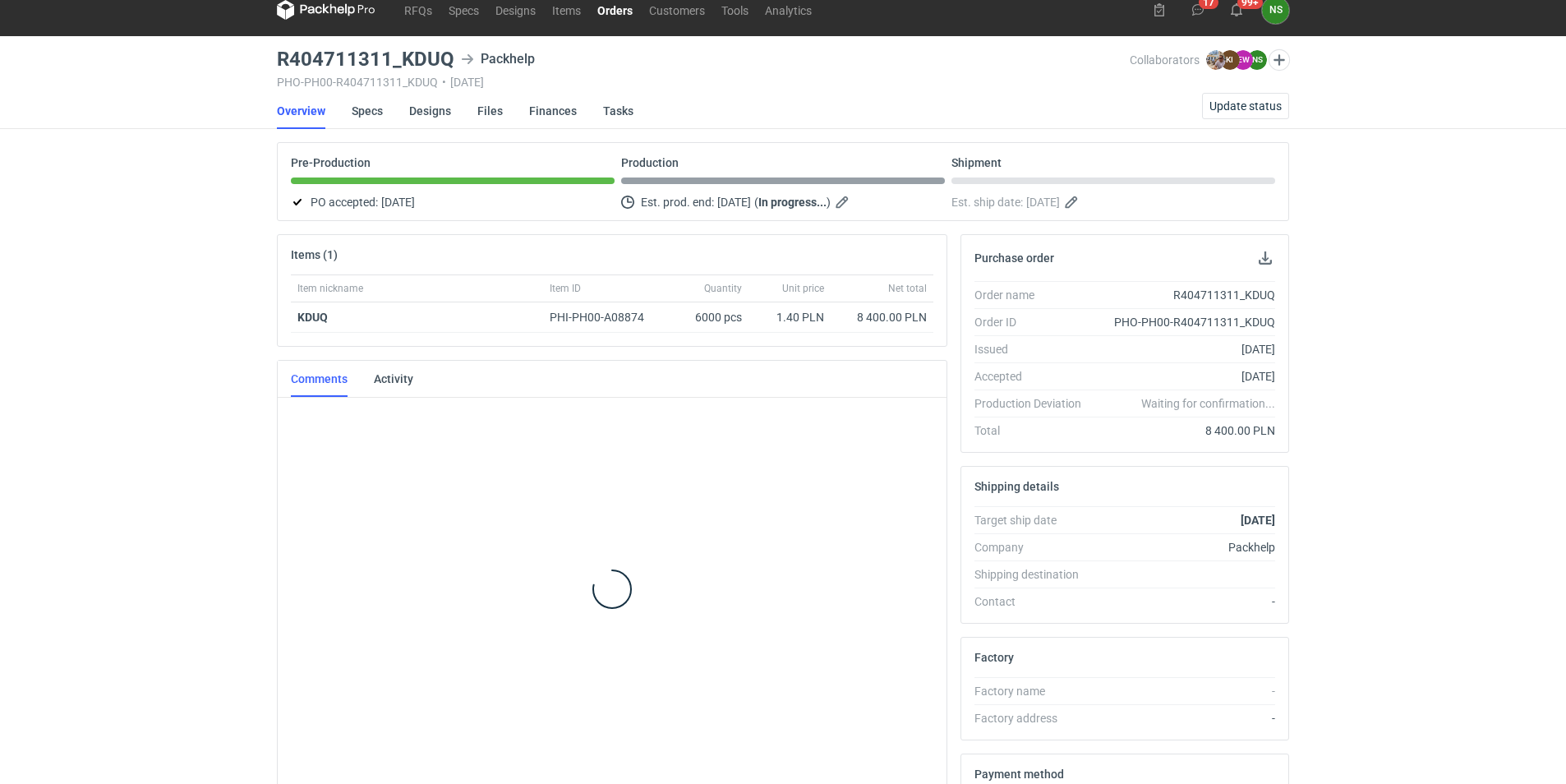
scroll to position [138, 0]
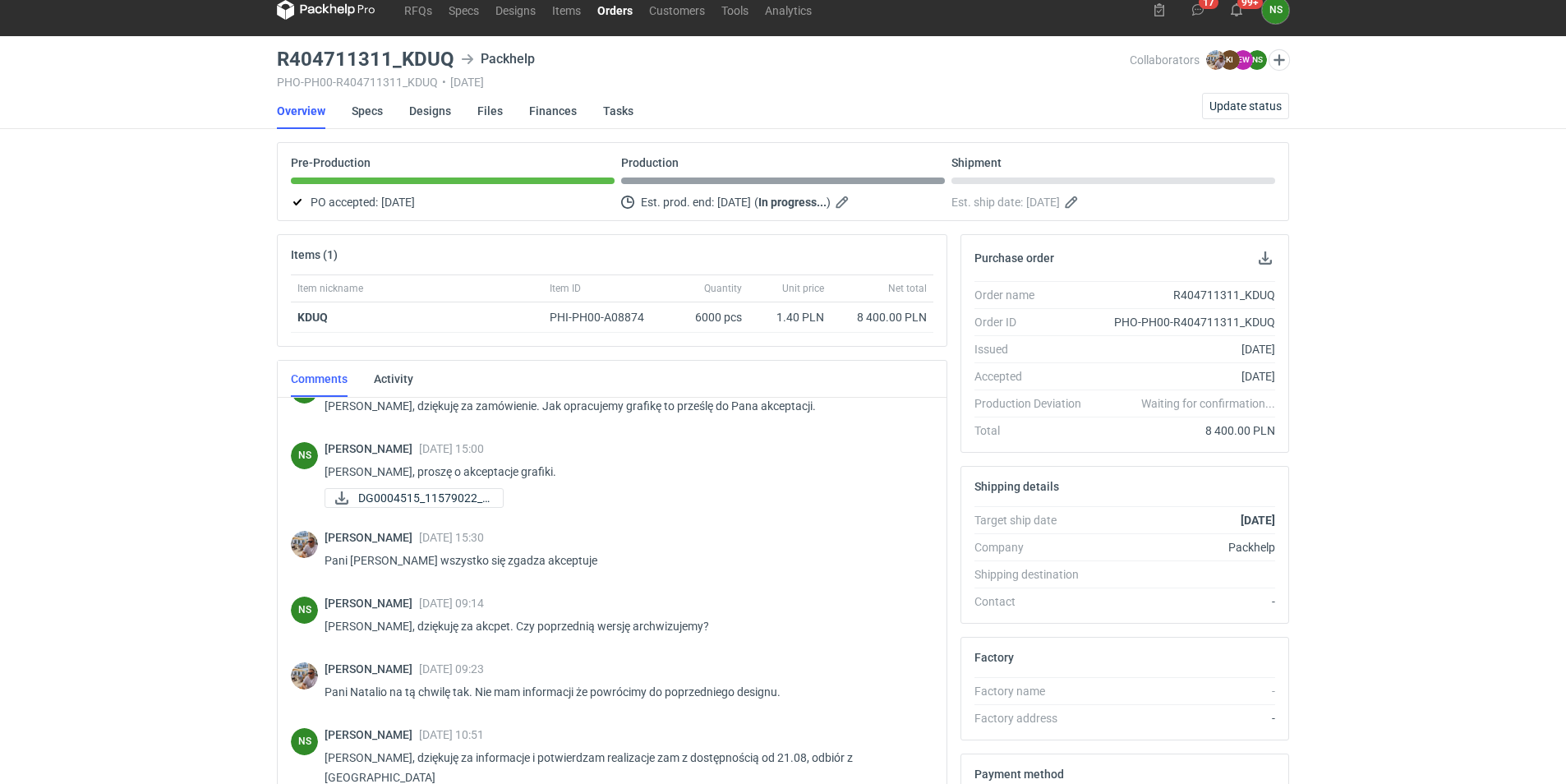
click at [620, 14] on link "Orders" at bounding box center [615, 10] width 52 height 20
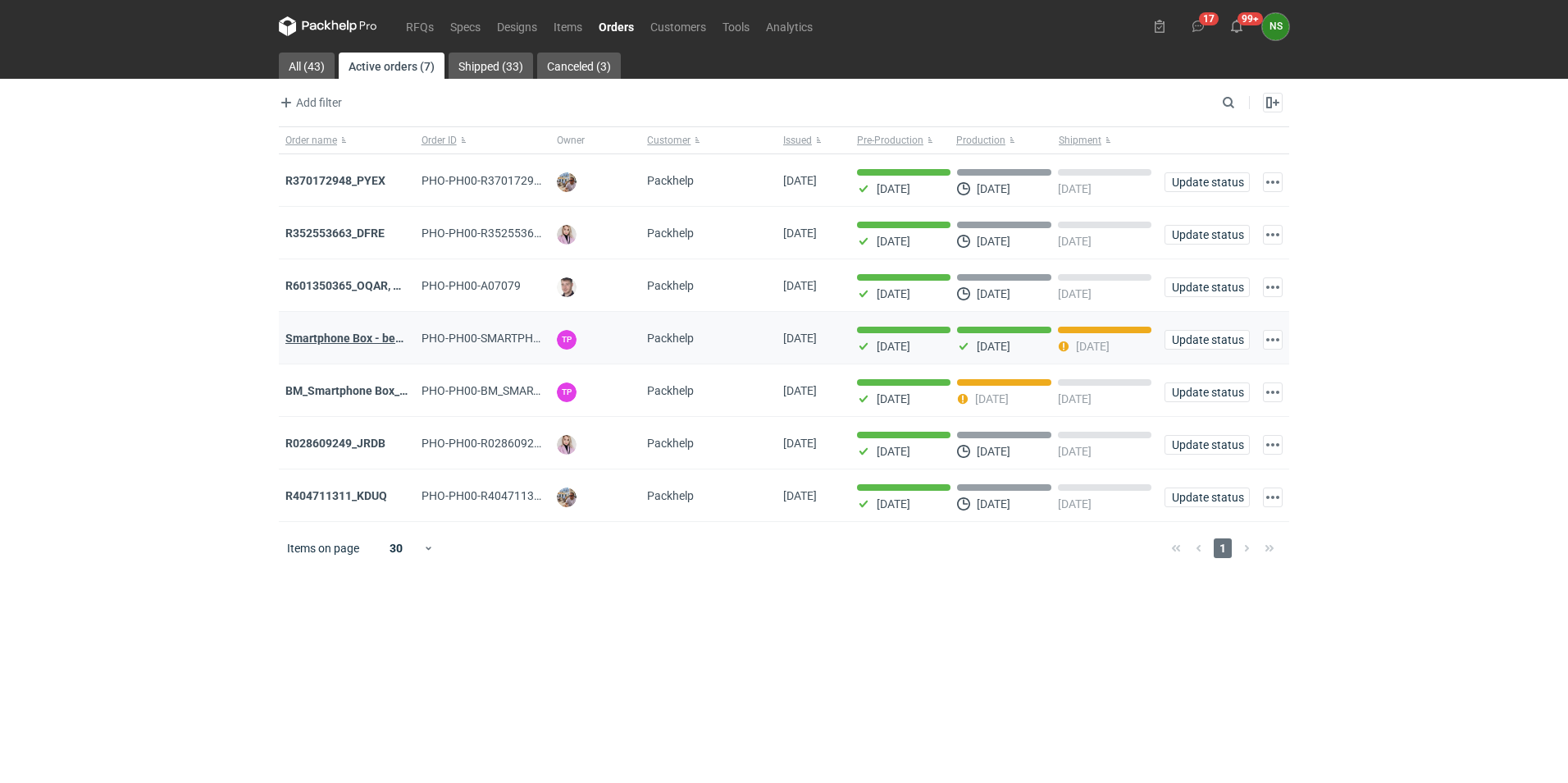
click at [355, 339] on strong "Smartphone Box - bez zadruku - stock 5" at bounding box center [388, 338] width 206 height 13
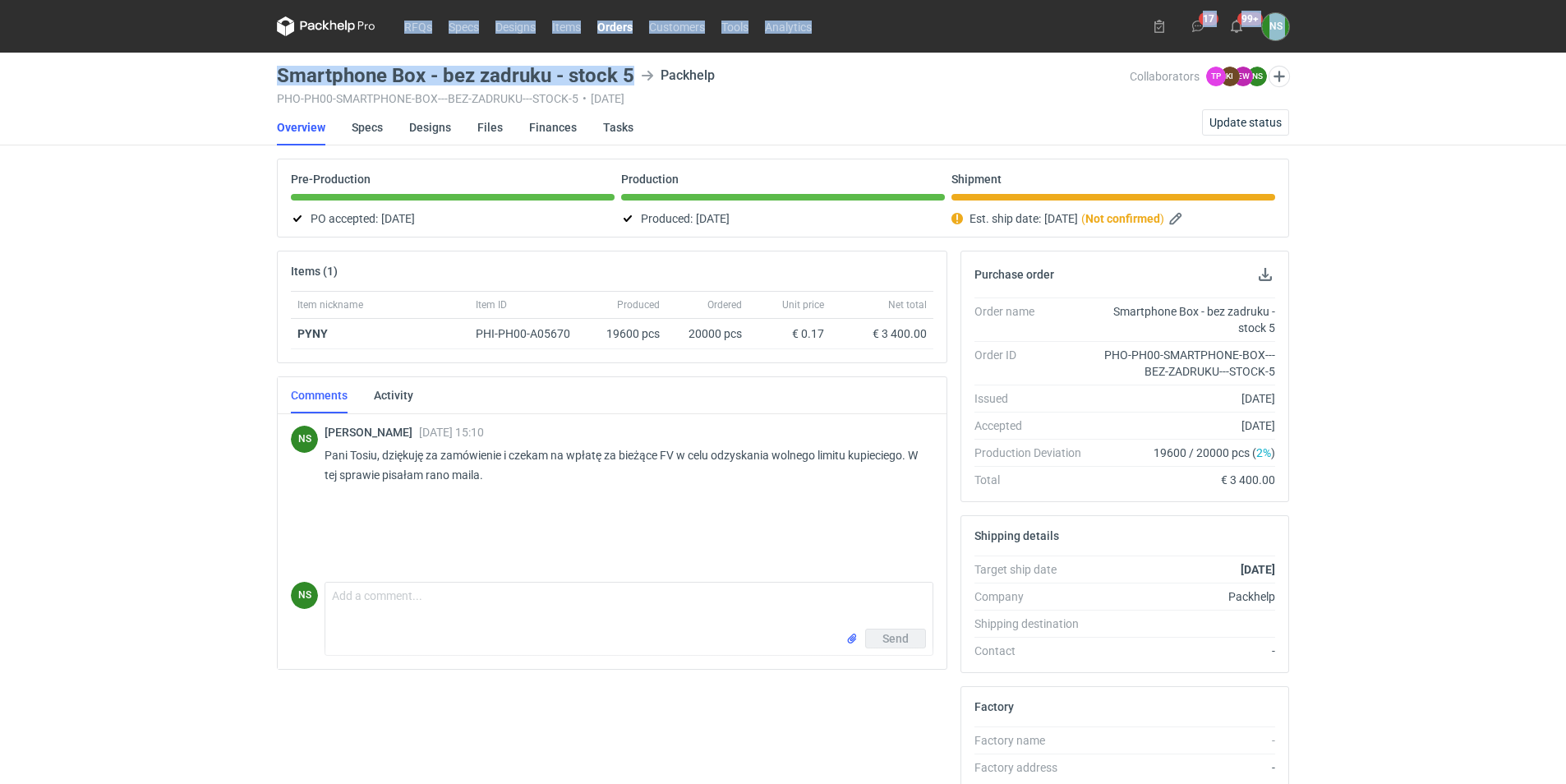
drag, startPoint x: 631, startPoint y: 75, endPoint x: 231, endPoint y: 73, distance: 400.0
click at [231, 73] on div "RFQs Specs Designs Items Orders Customers Tools Analytics 17 99+ NS [PERSON_NAM…" at bounding box center [783, 392] width 1566 height 784
click at [612, 61] on main "Smartphone Box - bez zadruku - stock 5 Packhelp PHO-PH00-SMARTPHONE-BOX---BEZ-Z…" at bounding box center [783, 570] width 1026 height 1036
drag, startPoint x: 606, startPoint y: 69, endPoint x: 248, endPoint y: 73, distance: 358.0
click at [248, 73] on div "RFQs Specs Designs Items Orders Customers Tools Analytics 17 99+ NS [PERSON_NAM…" at bounding box center [783, 392] width 1566 height 784
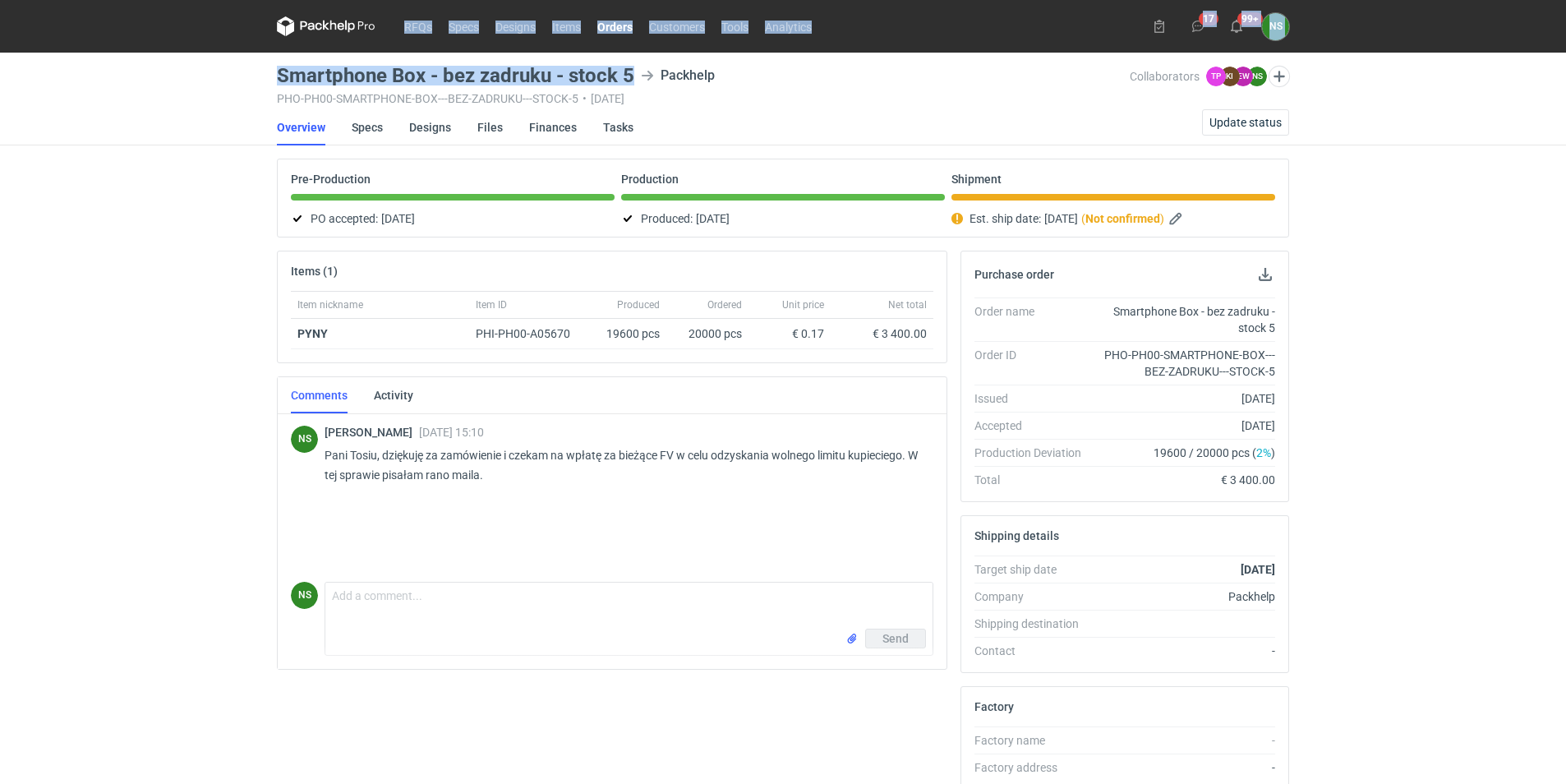
copy div "RFQs Specs Designs Items Orders Customers Tools Analytics 17 99+ NS [PERSON_NAM…"
drag, startPoint x: 553, startPoint y: 82, endPoint x: 570, endPoint y: 81, distance: 17.0
click at [555, 81] on h3 "Smartphone Box - bez zadruku - stock 5" at bounding box center [455, 75] width 358 height 20
click at [623, 79] on h3 "Smartphone Box - bez zadruku - stock 5" at bounding box center [455, 75] width 358 height 20
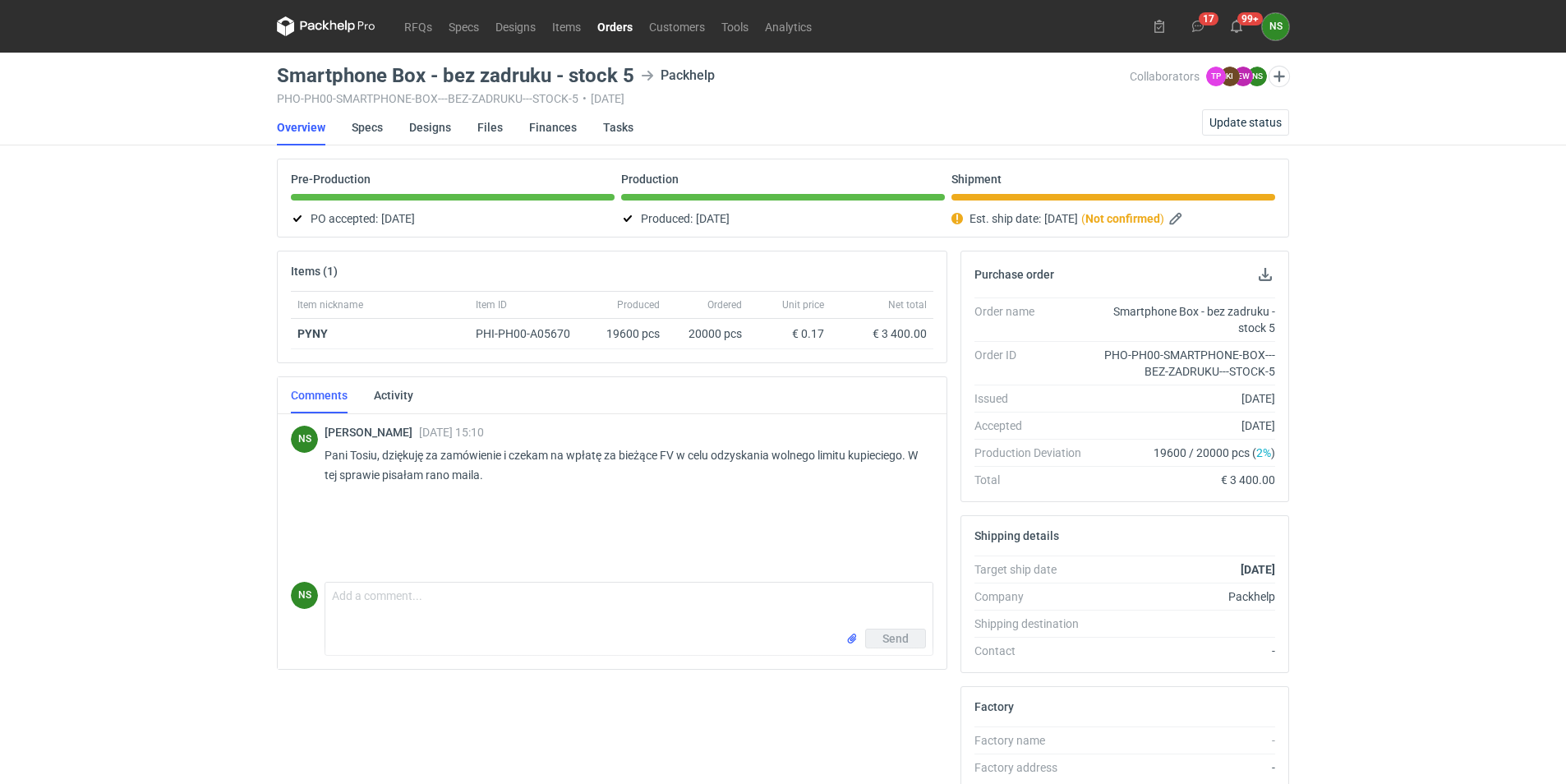
click at [638, 74] on div "Smartphone Box - bez zadruku - stock 5 Packhelp" at bounding box center [703, 75] width 853 height 20
click at [611, 72] on h3 "Smartphone Box - bez zadruku - stock 5" at bounding box center [455, 75] width 358 height 20
drag, startPoint x: 611, startPoint y: 72, endPoint x: 540, endPoint y: 76, distance: 71.1
click at [549, 74] on h3 "Smartphone Box - bez zadruku - stock 5" at bounding box center [455, 75] width 358 height 20
drag, startPoint x: 277, startPoint y: 68, endPoint x: 550, endPoint y: 67, distance: 273.0
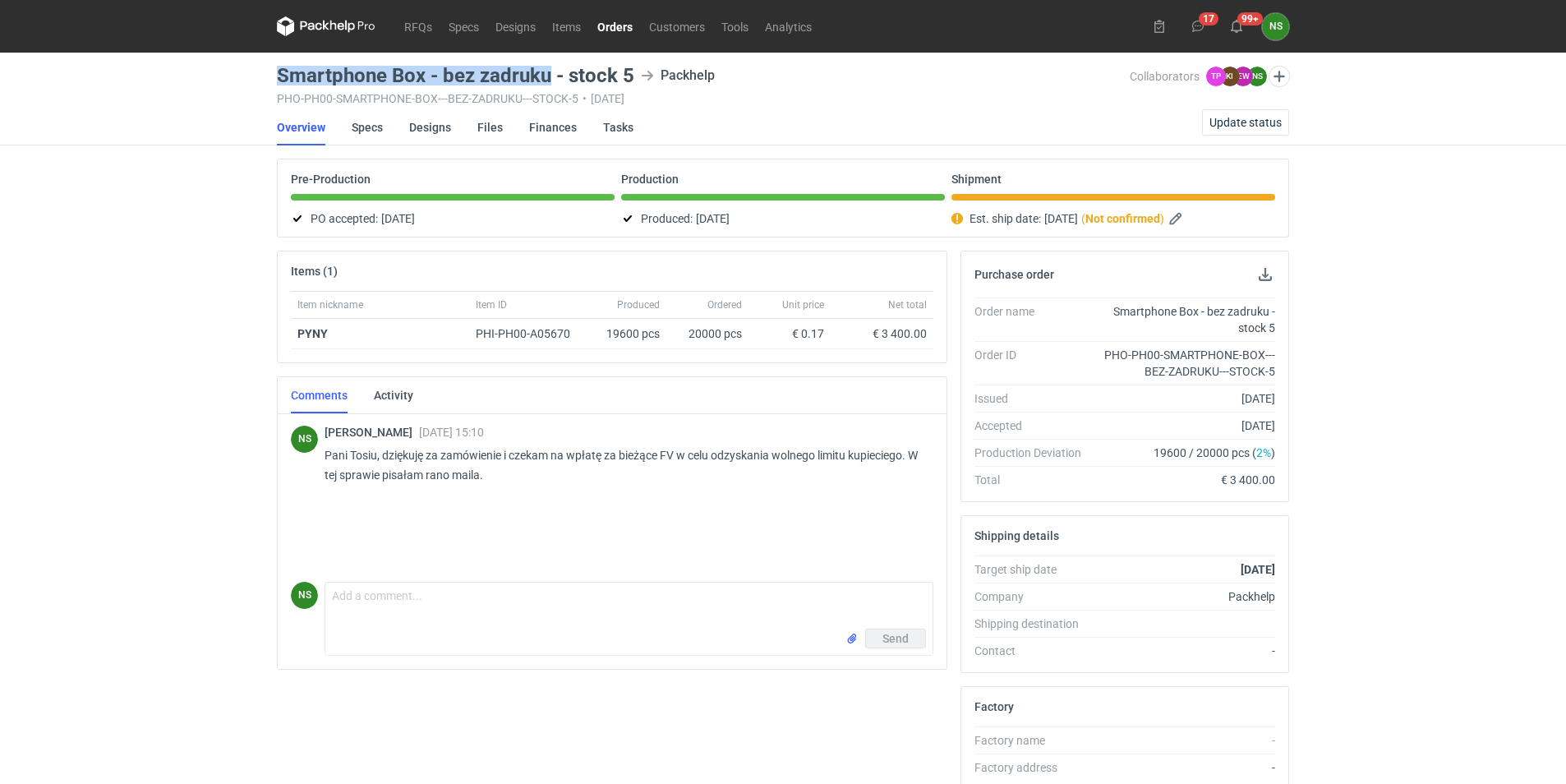
click at [550, 67] on h3 "Smartphone Box - bez zadruku - stock 5" at bounding box center [455, 75] width 358 height 20
copy h3 "Smartphone Box - bez zadruku"
drag, startPoint x: 623, startPoint y: 28, endPoint x: 631, endPoint y: 38, distance: 12.8
click at [623, 28] on link "Orders" at bounding box center [615, 26] width 52 height 20
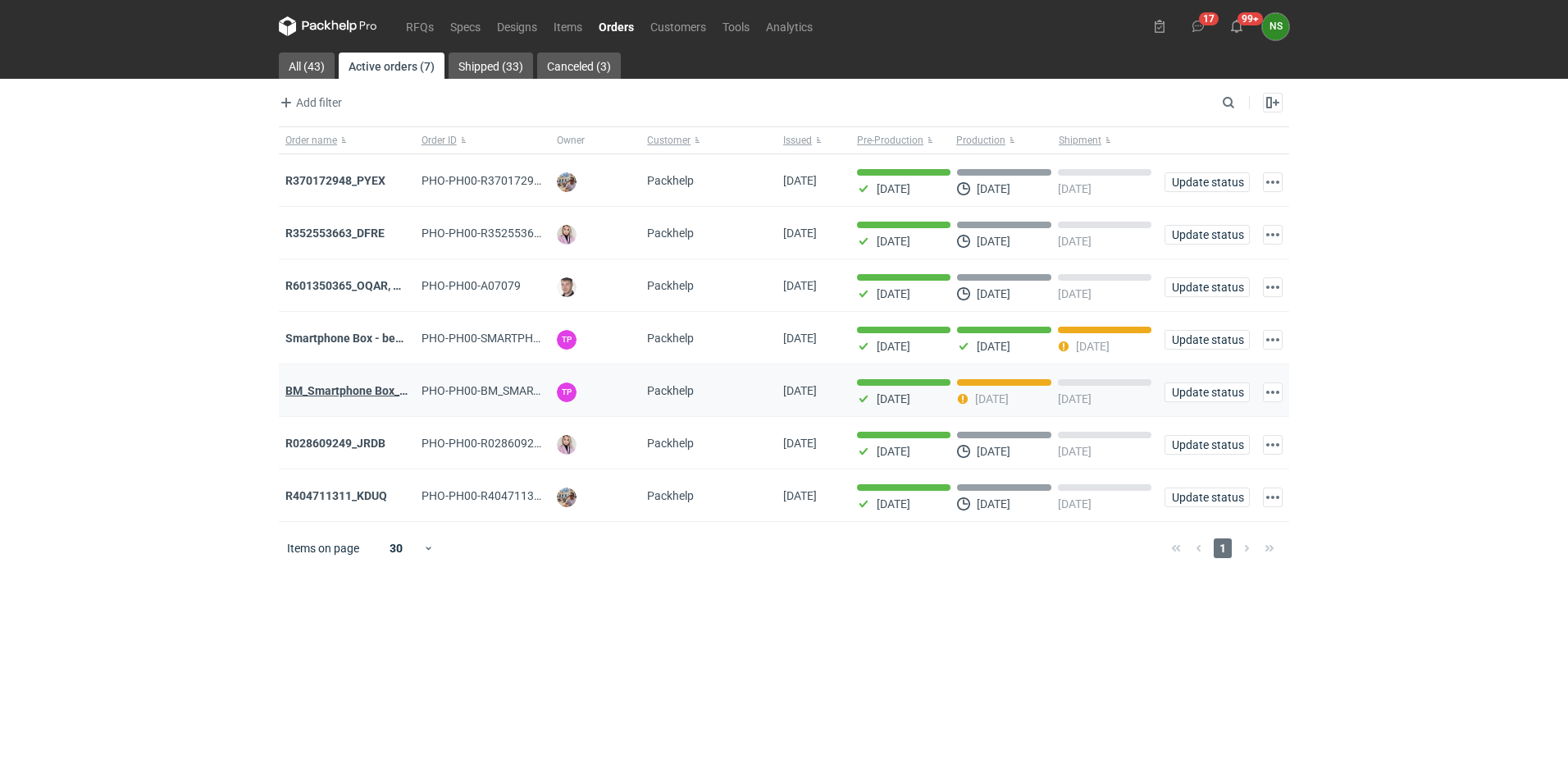
click at [328, 394] on strong "BM_Smartphone Box_stock_05" at bounding box center [365, 390] width 160 height 13
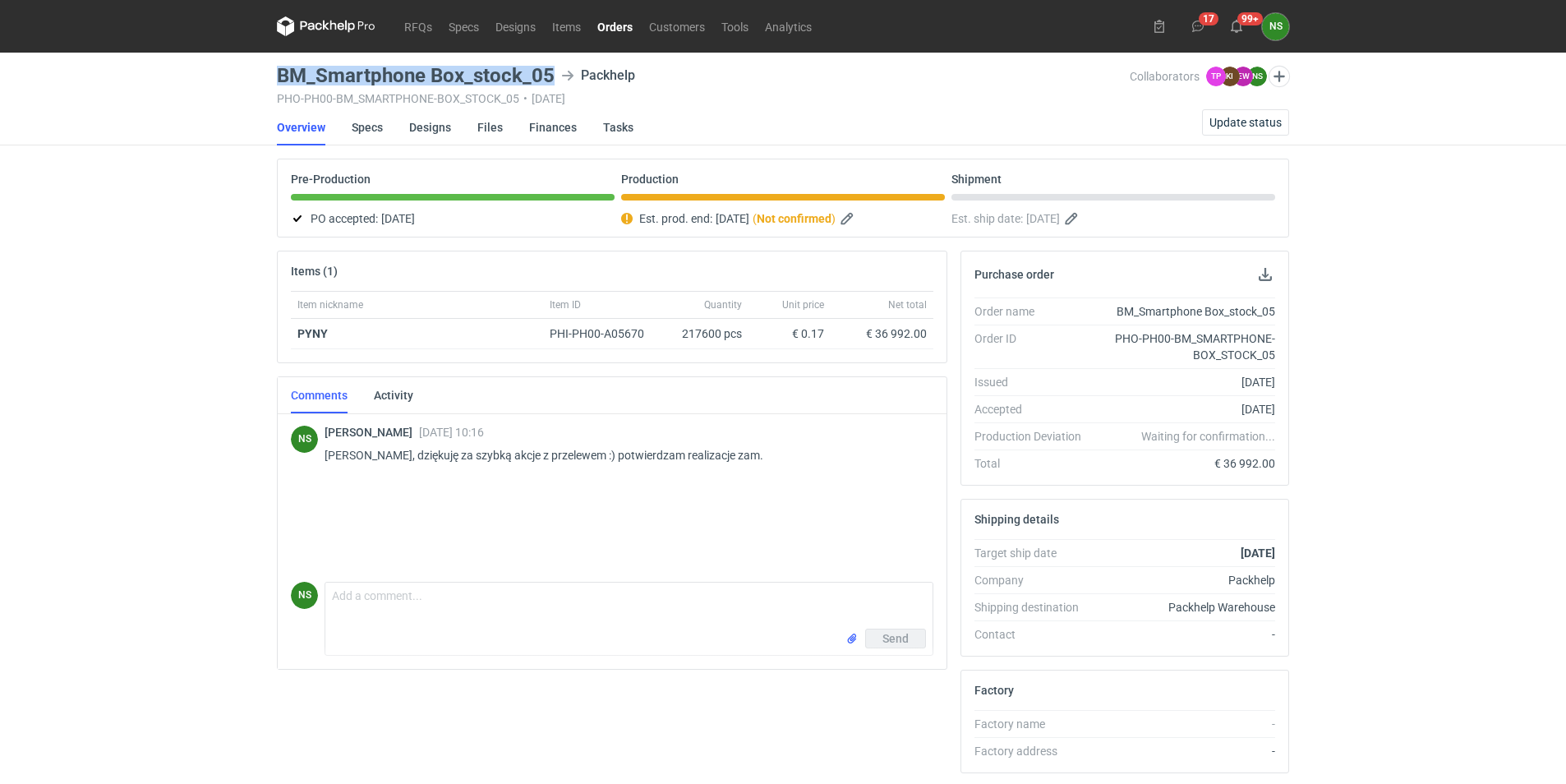
drag, startPoint x: 557, startPoint y: 76, endPoint x: 277, endPoint y: 73, distance: 280.0
click at [277, 73] on div "BM_Smartphone Box_stock_05 Packhelp" at bounding box center [703, 75] width 853 height 20
click at [609, 20] on link "Orders" at bounding box center [615, 26] width 52 height 20
